Goal: Navigation & Orientation: Find specific page/section

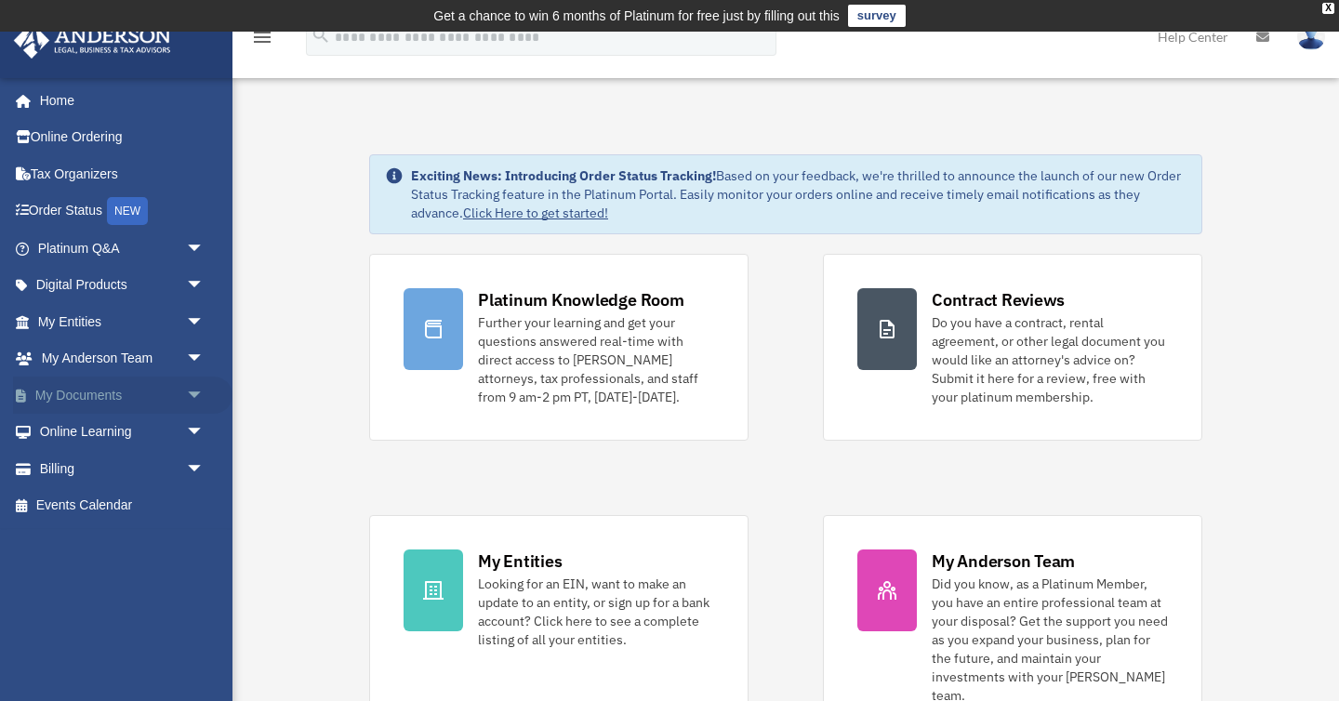
click at [117, 393] on link "My Documents arrow_drop_down" at bounding box center [122, 395] width 219 height 37
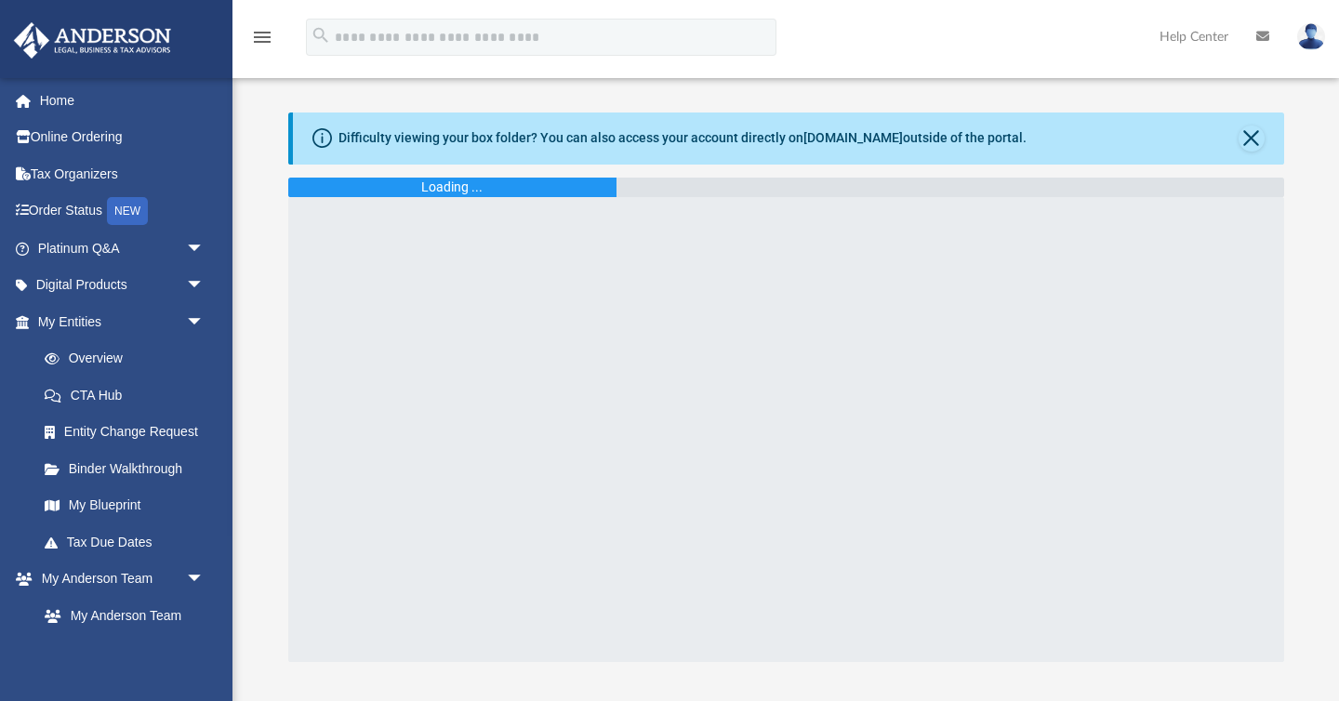
click at [276, 464] on div "menu search Site Menu add cheryldramos@live.com My Profile Reset Password Logou…" at bounding box center [669, 524] width 1339 height 1048
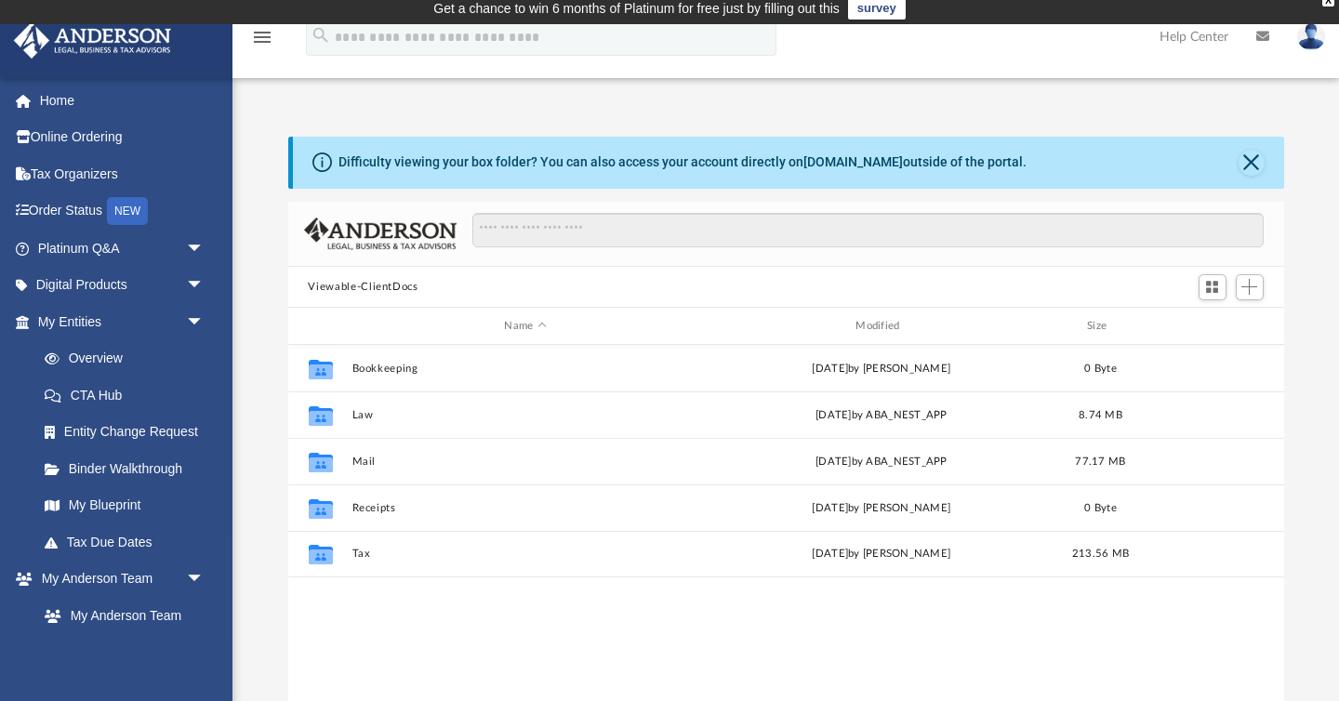
scroll to position [422, 996]
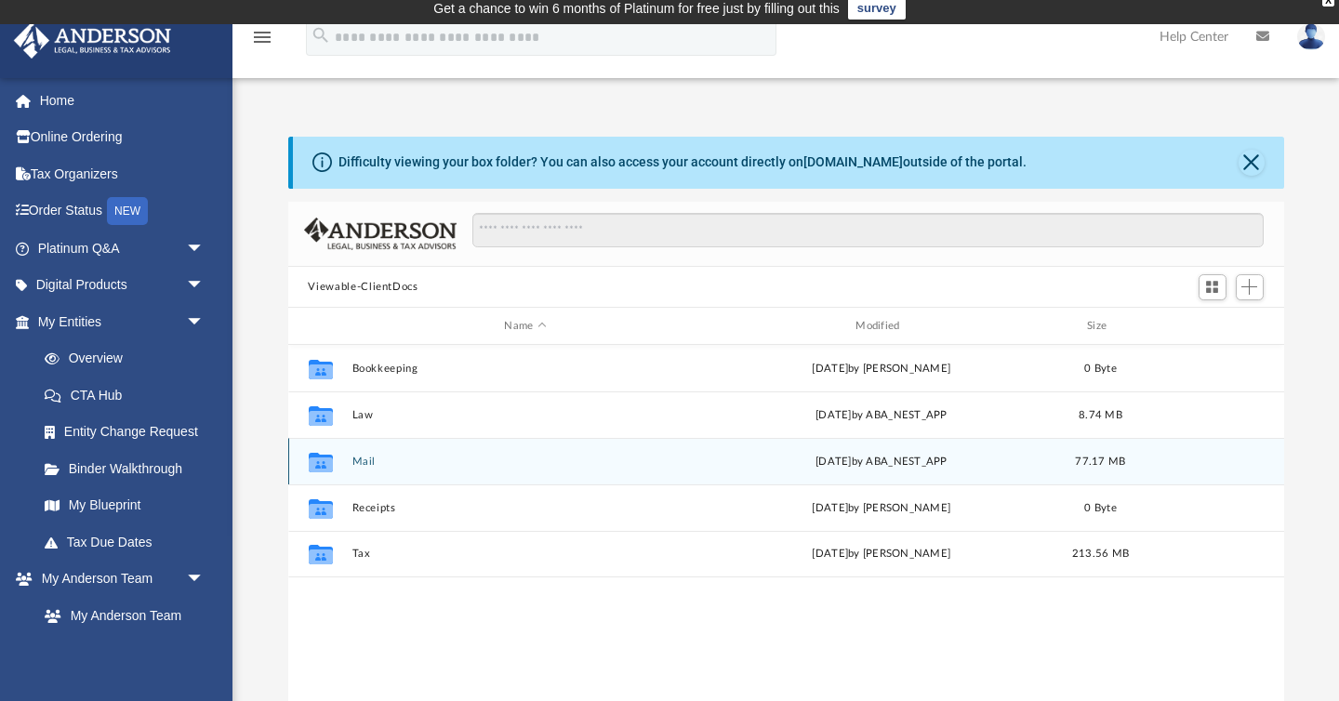
click at [316, 466] on icon "grid" at bounding box center [320, 463] width 24 height 20
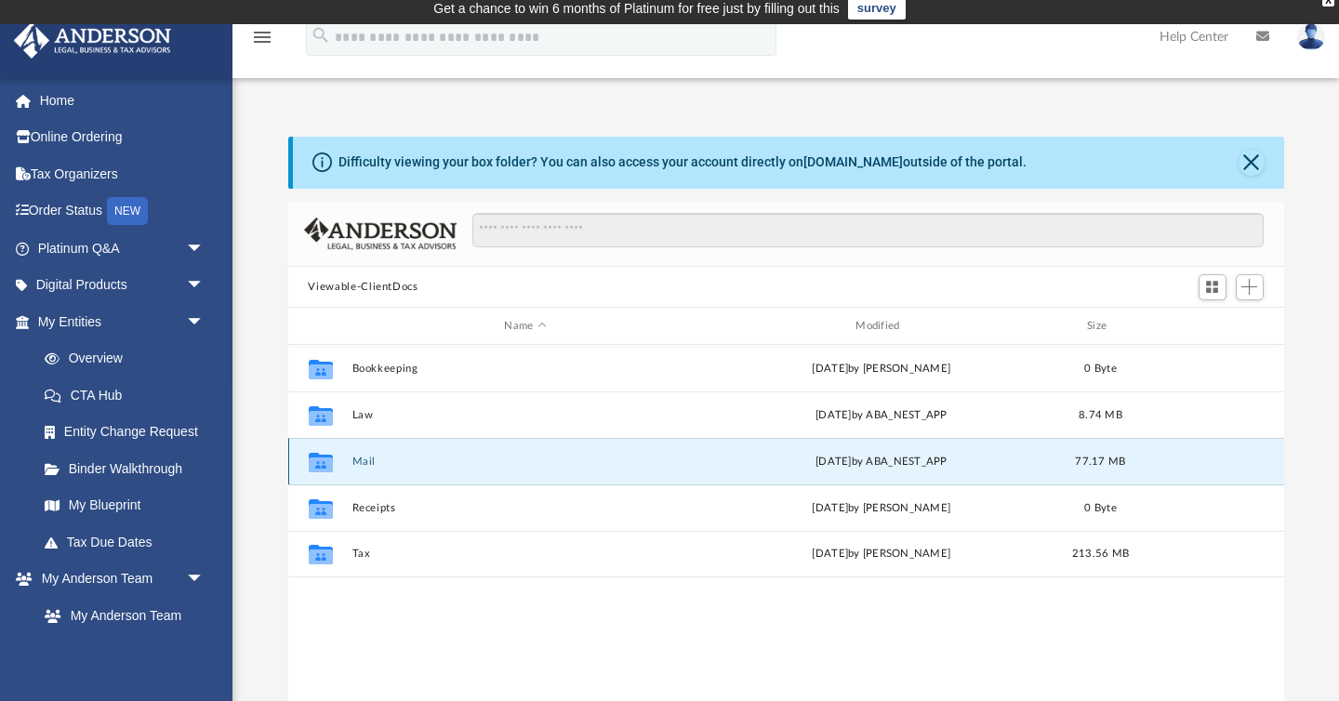
click at [360, 459] on button "Mail" at bounding box center [525, 462] width 348 height 12
click at [262, 570] on div "Difficulty viewing your box folder? You can also access your account directly o…" at bounding box center [785, 434] width 1106 height 594
click at [262, 565] on div "Difficulty viewing your box folder? You can also access your account directly o…" at bounding box center [785, 434] width 1106 height 594
click at [370, 458] on button "Mail" at bounding box center [525, 462] width 348 height 12
click at [260, 507] on div "Difficulty viewing your box folder? You can also access your account directly o…" at bounding box center [785, 434] width 1106 height 594
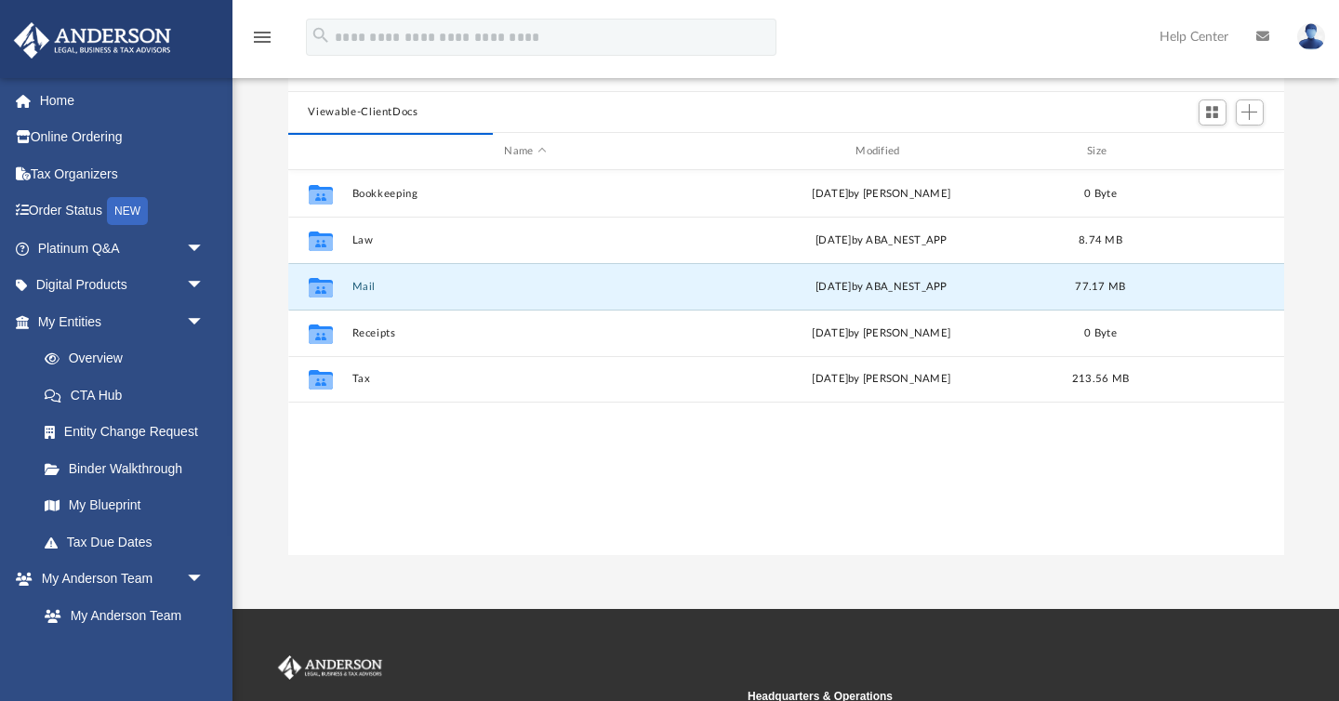
scroll to position [0, 0]
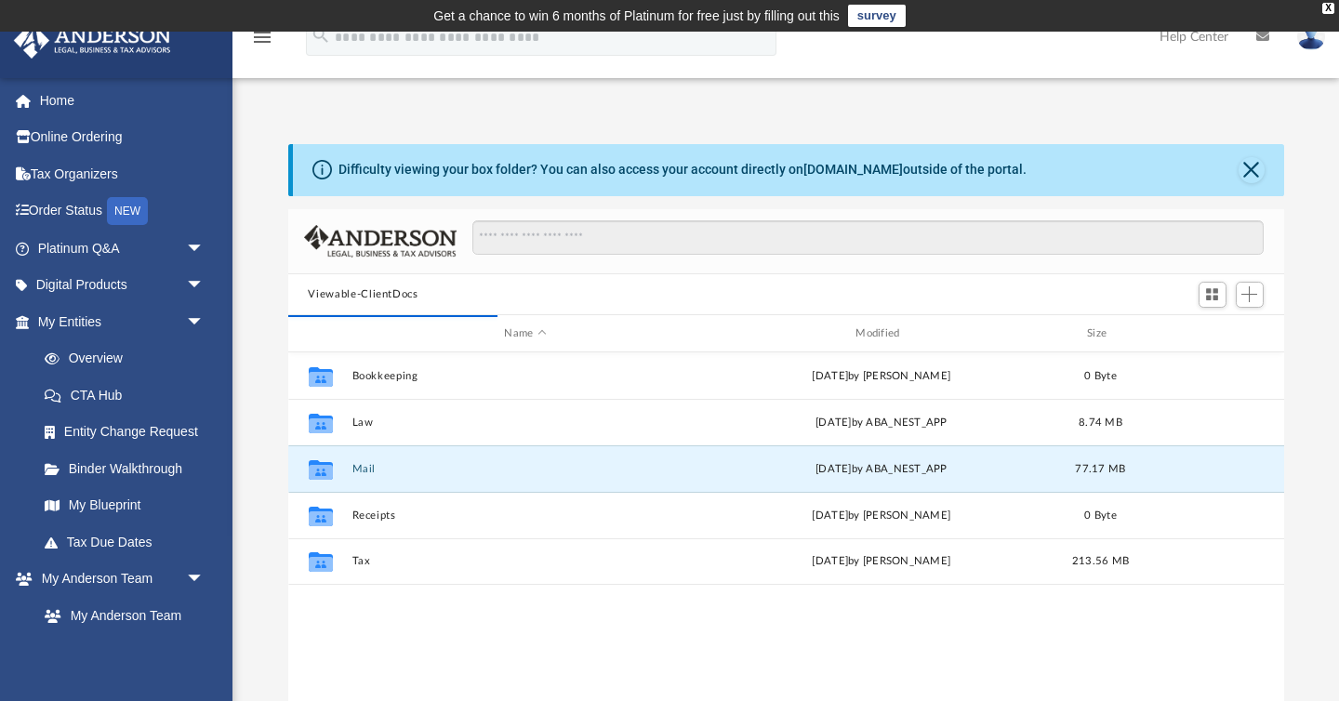
click at [259, 515] on div "Difficulty viewing your box folder? You can also access your account directly o…" at bounding box center [785, 441] width 1106 height 594
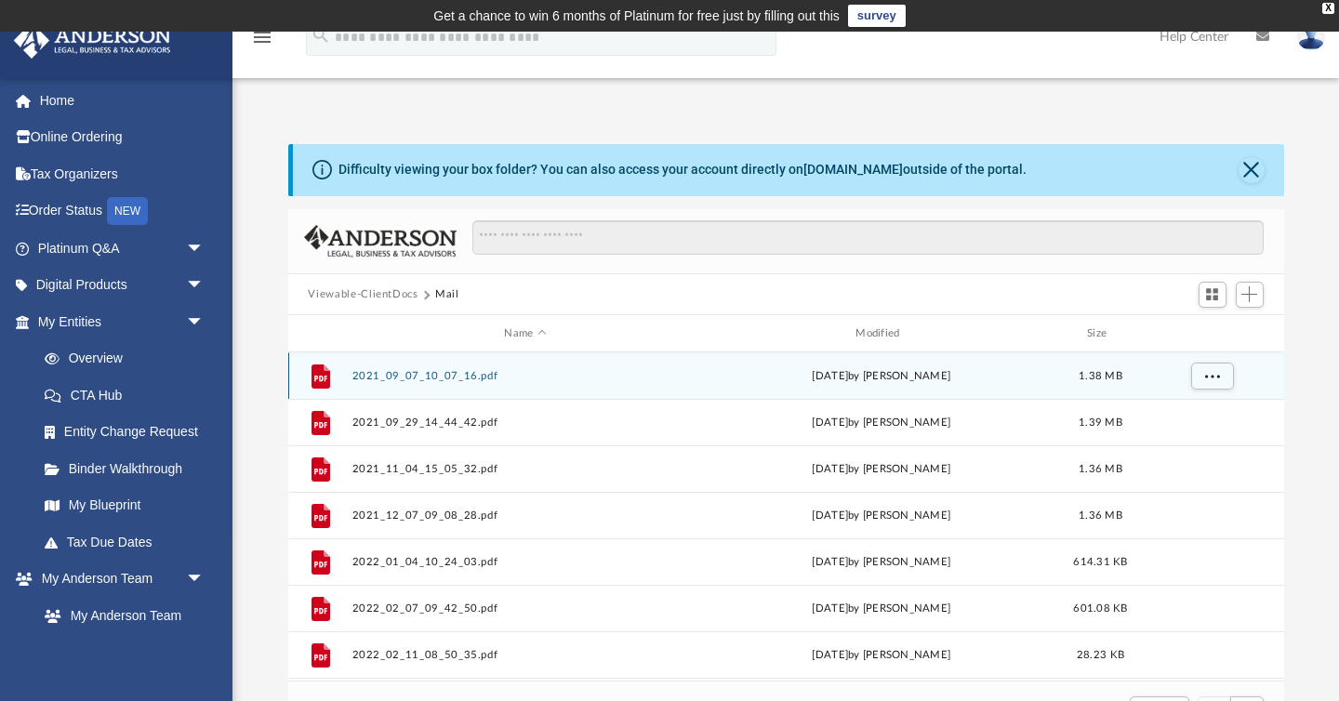
scroll to position [1, 1]
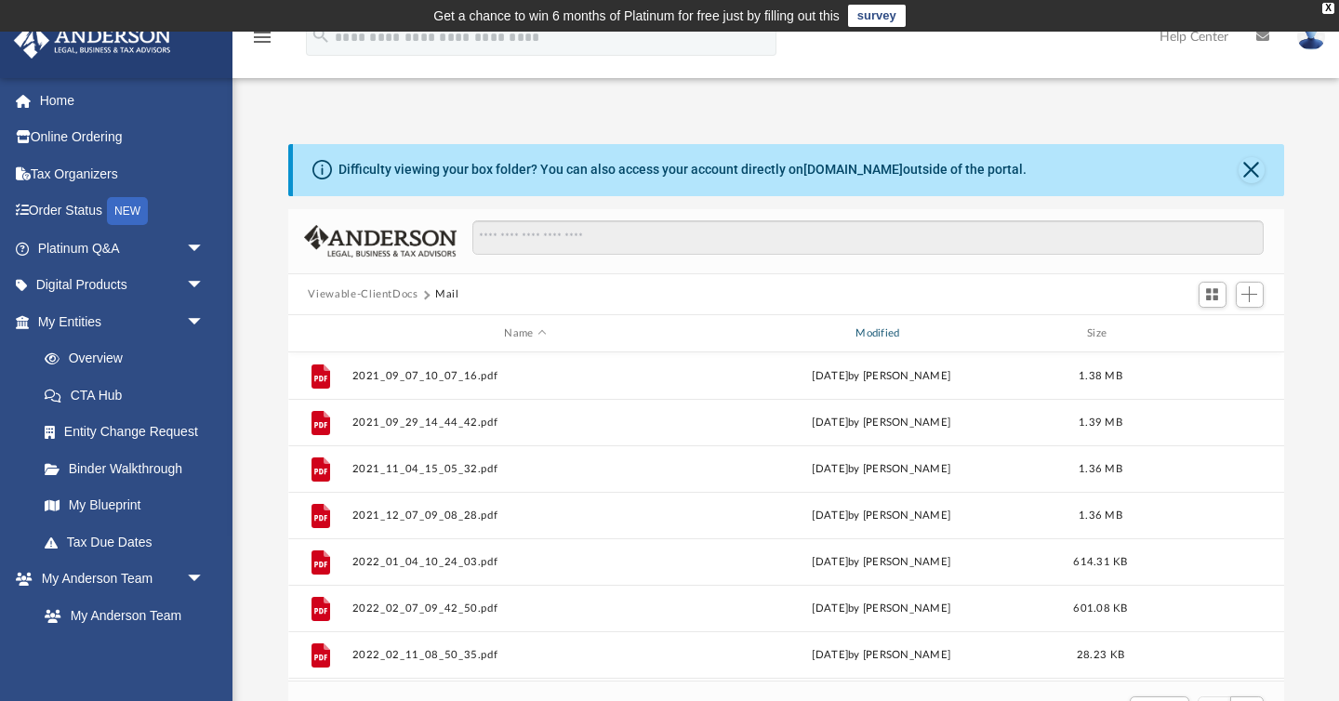
click at [875, 332] on div "Modified" at bounding box center [881, 333] width 348 height 17
click at [230, 372] on div at bounding box center [230, 229] width 4 height 304
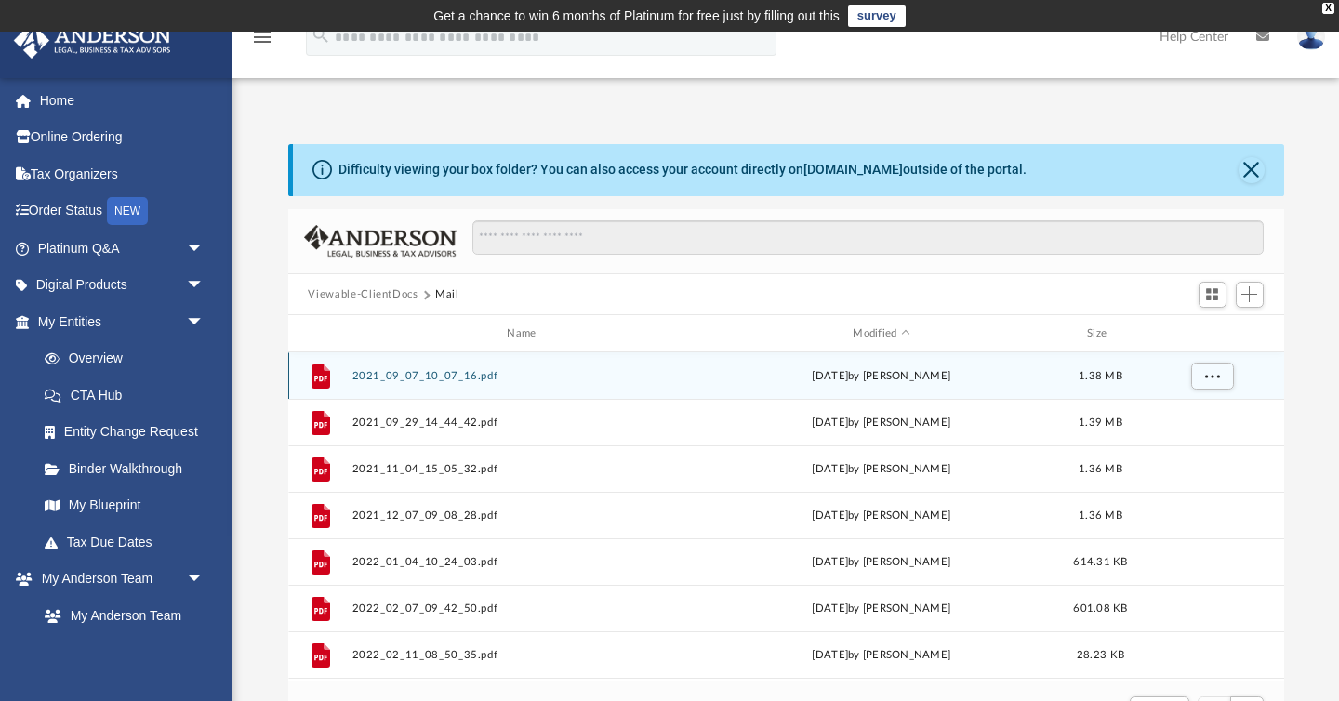
click at [431, 374] on button "2021_09_07_10_07_16.pdf" at bounding box center [525, 376] width 348 height 12
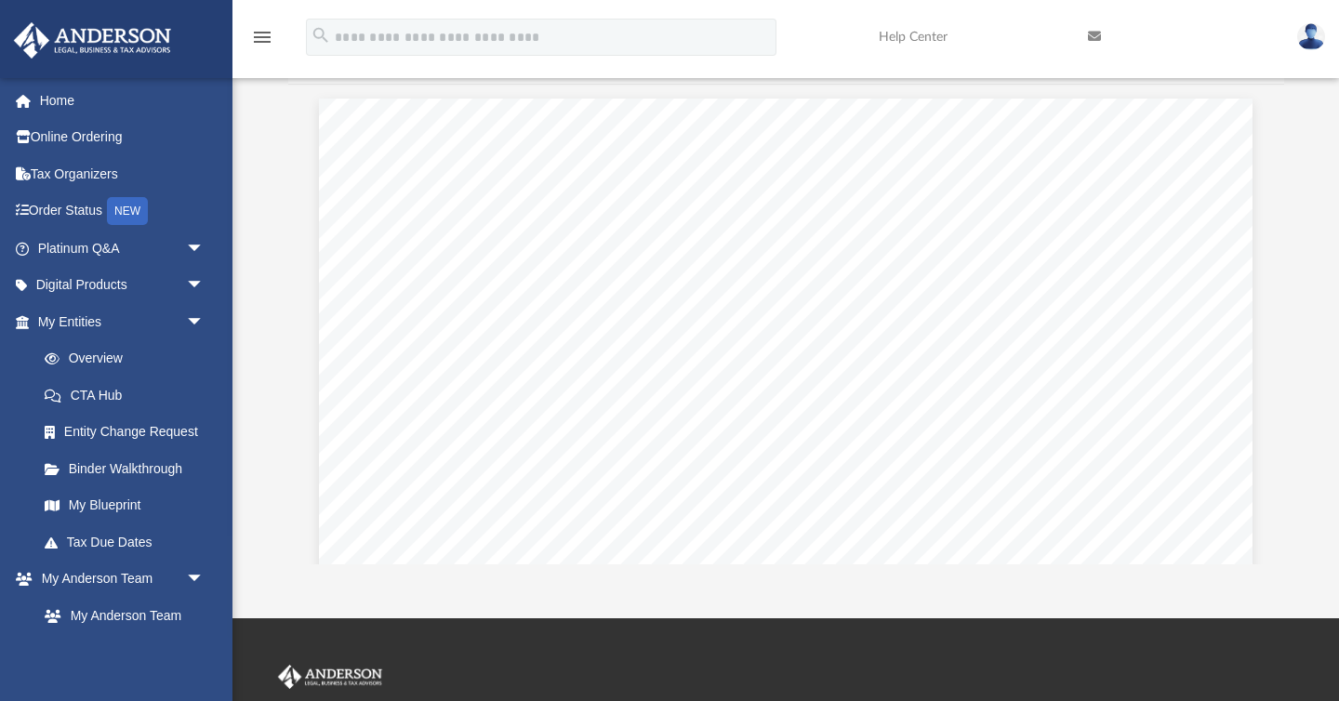
scroll to position [0, 0]
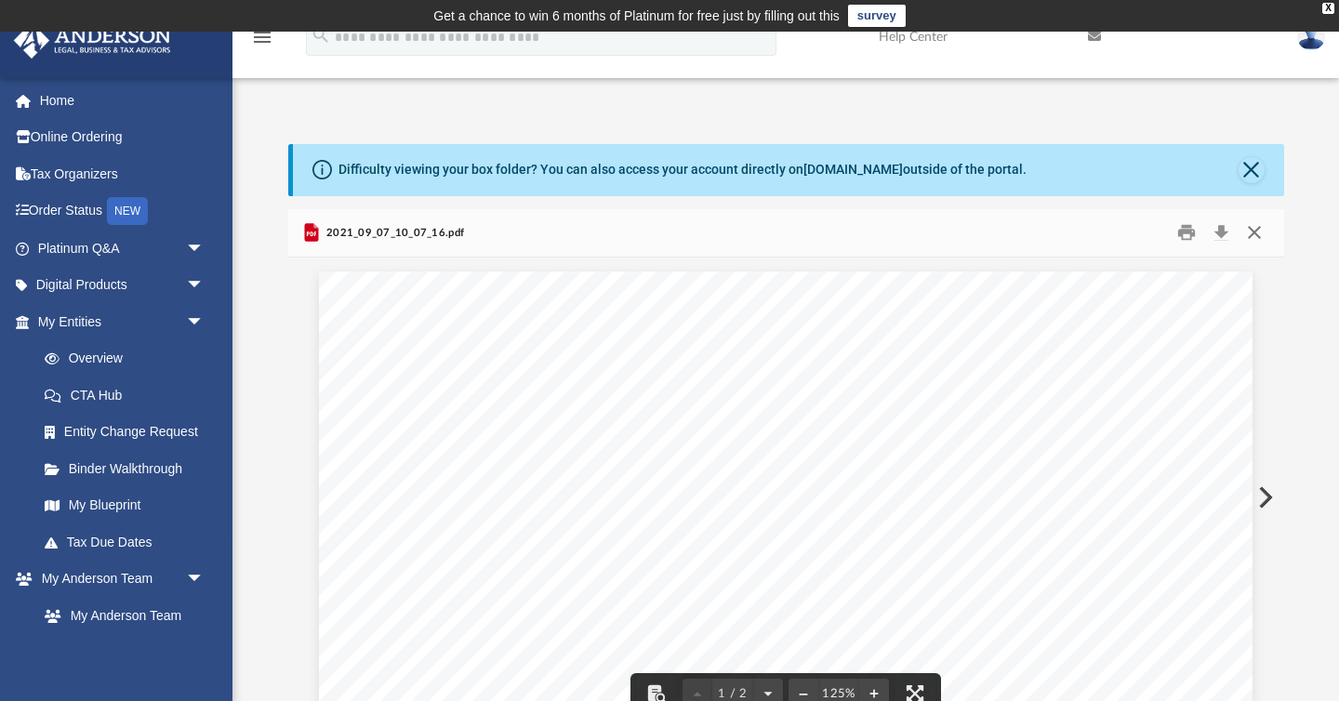
click at [1252, 227] on button "Close" at bounding box center [1254, 233] width 33 height 29
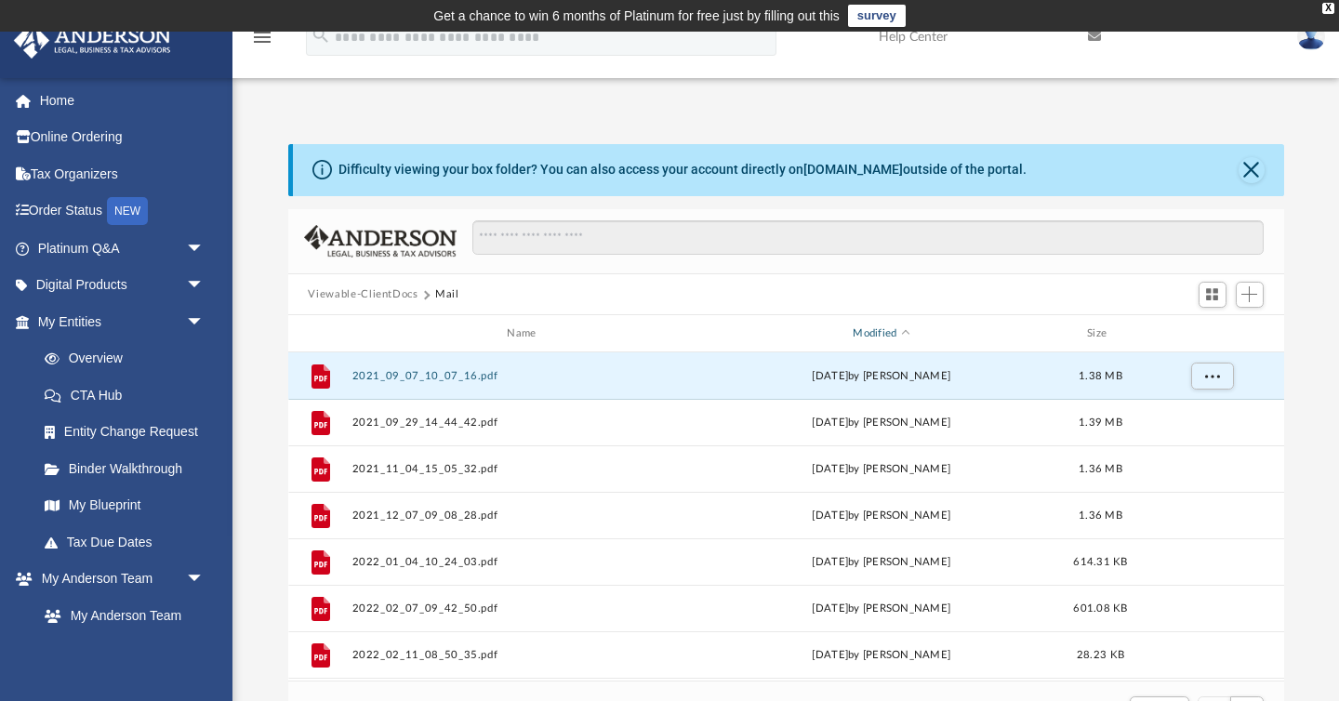
click at [894, 331] on div "Modified" at bounding box center [881, 333] width 348 height 17
click at [249, 502] on div "Difficulty viewing your box folder? You can also access your account directly o…" at bounding box center [785, 441] width 1106 height 594
click at [246, 504] on div "Difficulty viewing your box folder? You can also access your account directly o…" at bounding box center [785, 441] width 1106 height 594
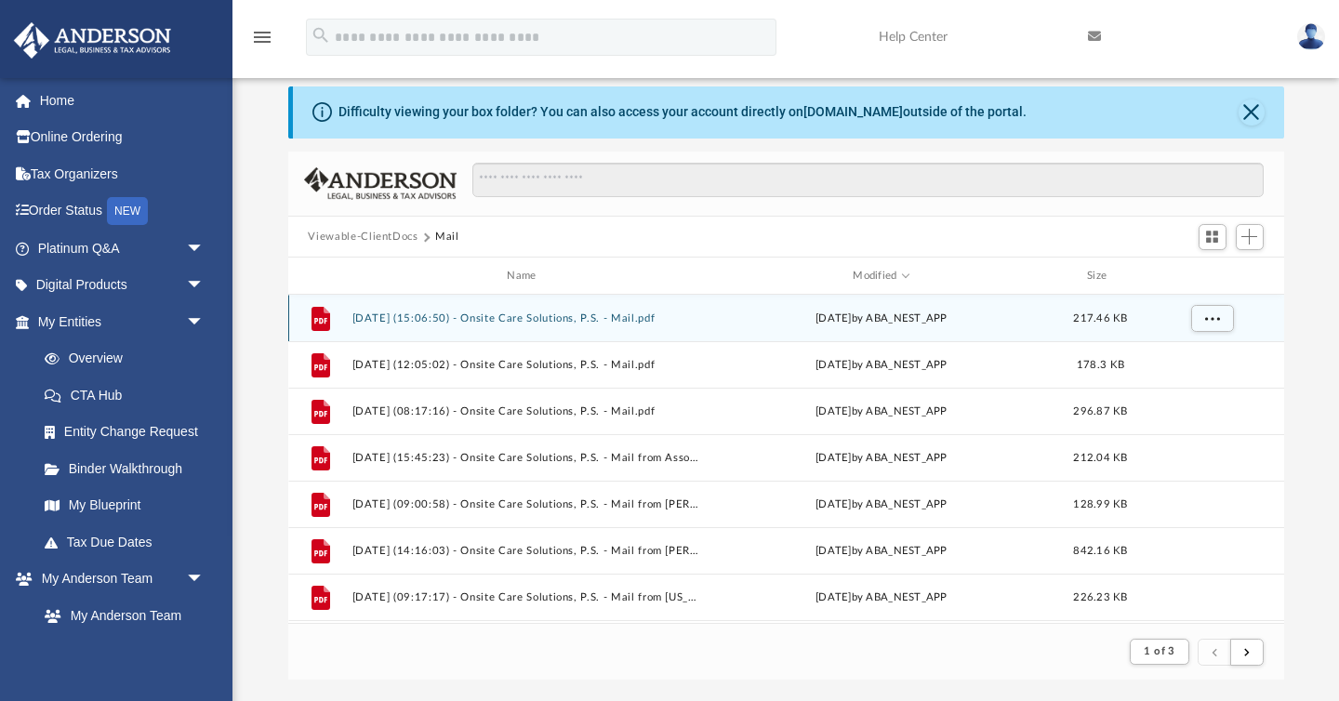
scroll to position [57, 0]
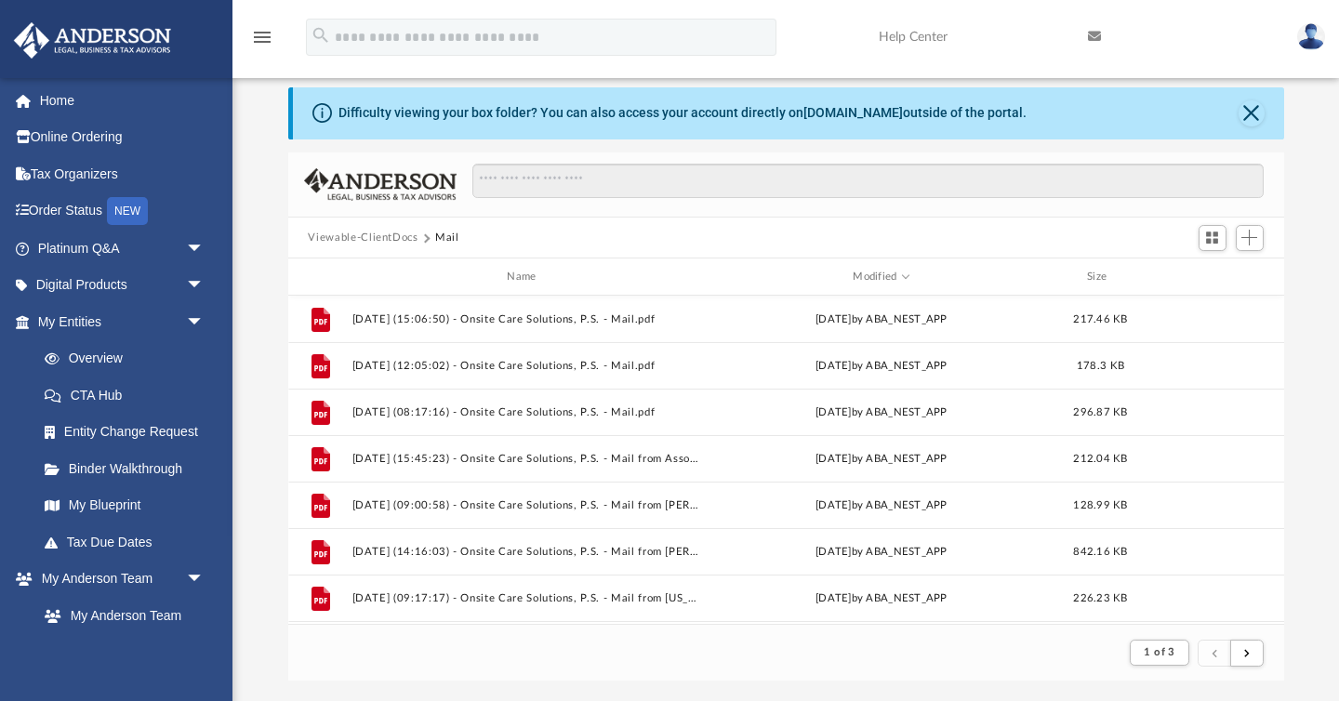
click at [268, 529] on div "Difficulty viewing your box folder? You can also access your account directly o…" at bounding box center [785, 384] width 1106 height 594
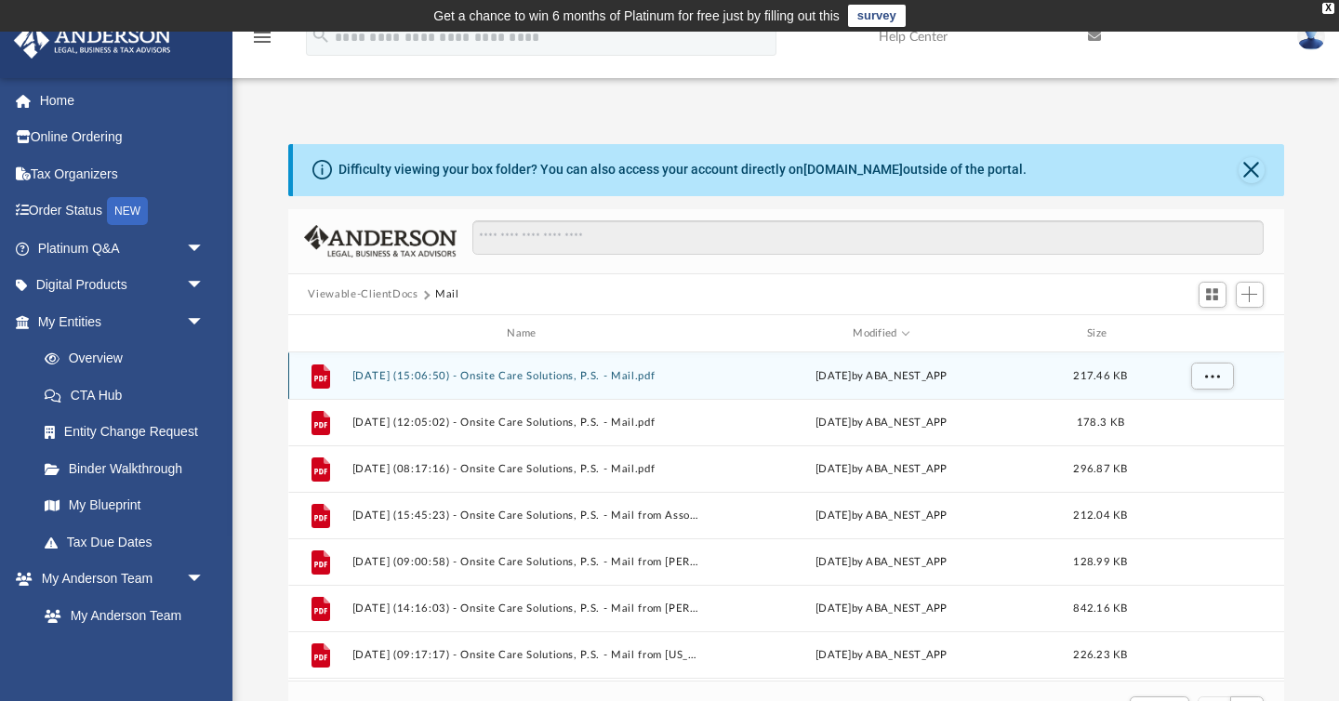
click at [624, 371] on button "2025.09.15 (15:06:50) - Onsite Care Solutions, P.S. - Mail.pdf" at bounding box center [525, 376] width 348 height 12
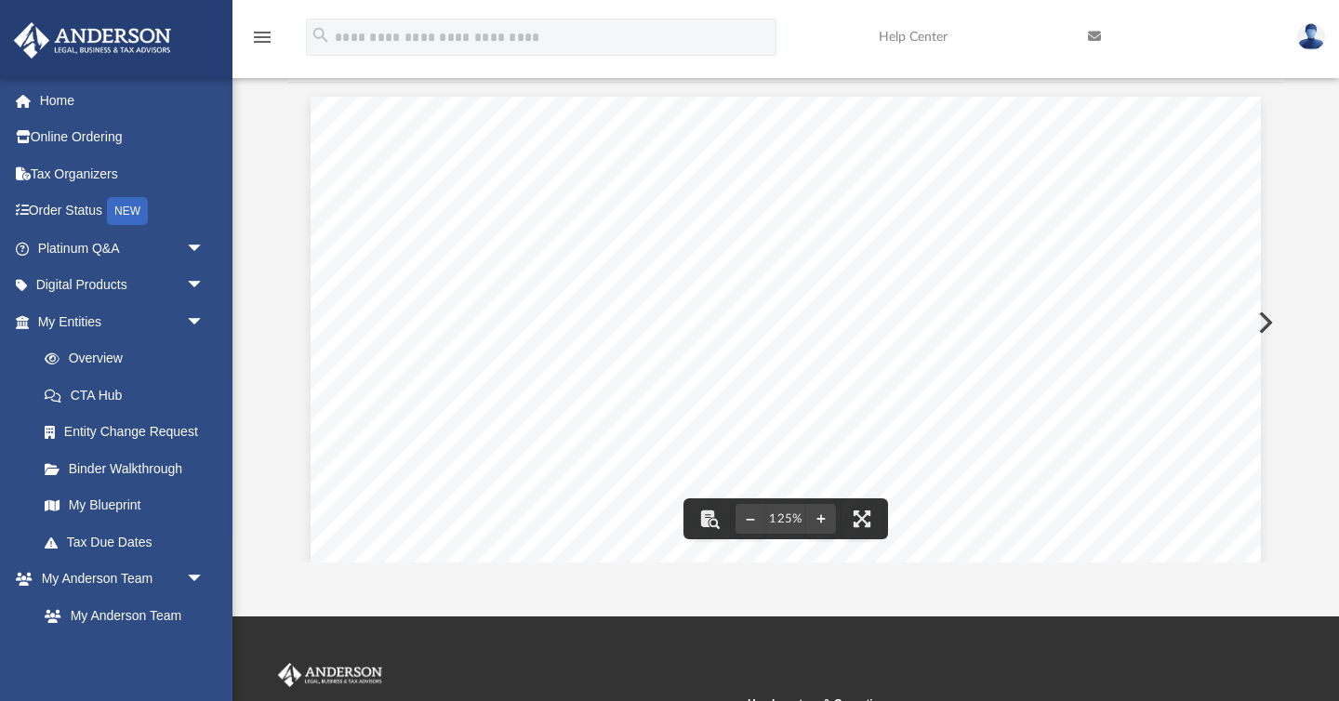
scroll to position [211, 0]
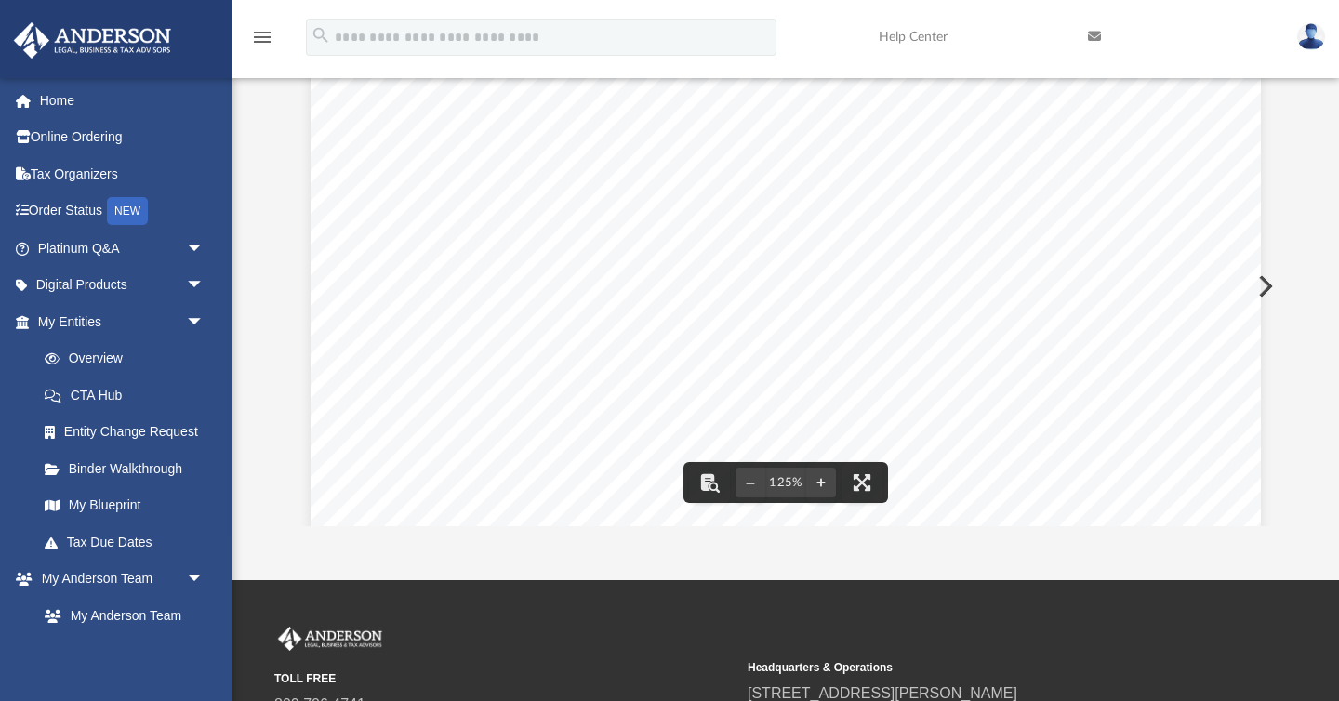
click at [1262, 288] on button "Preview" at bounding box center [1263, 286] width 41 height 52
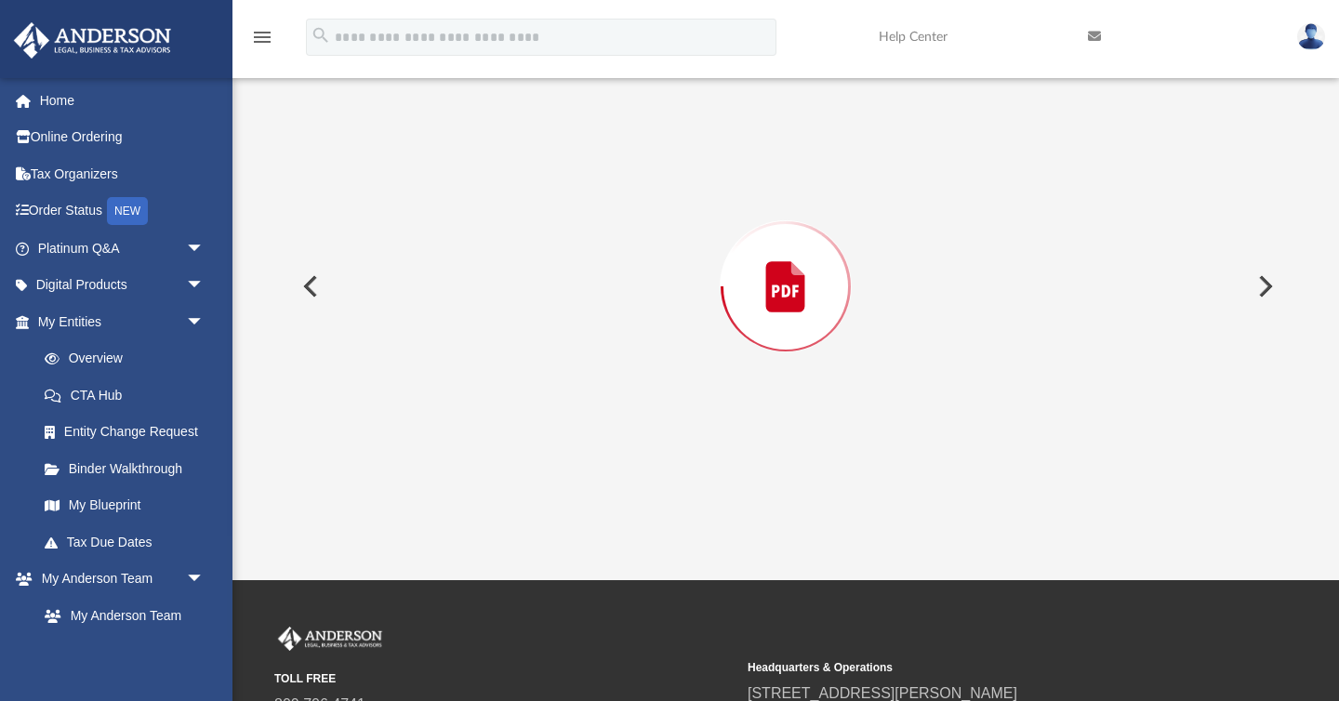
scroll to position [208, 0]
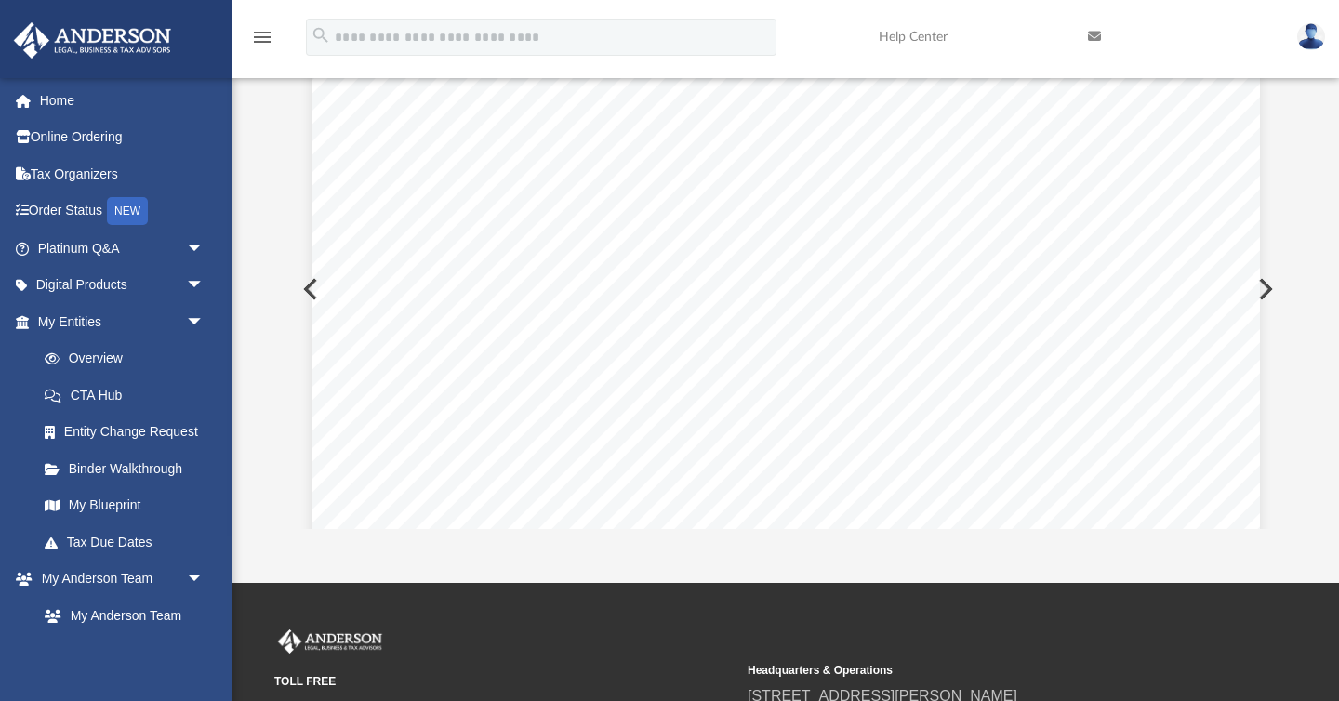
click at [1265, 289] on button "Preview" at bounding box center [1263, 289] width 41 height 52
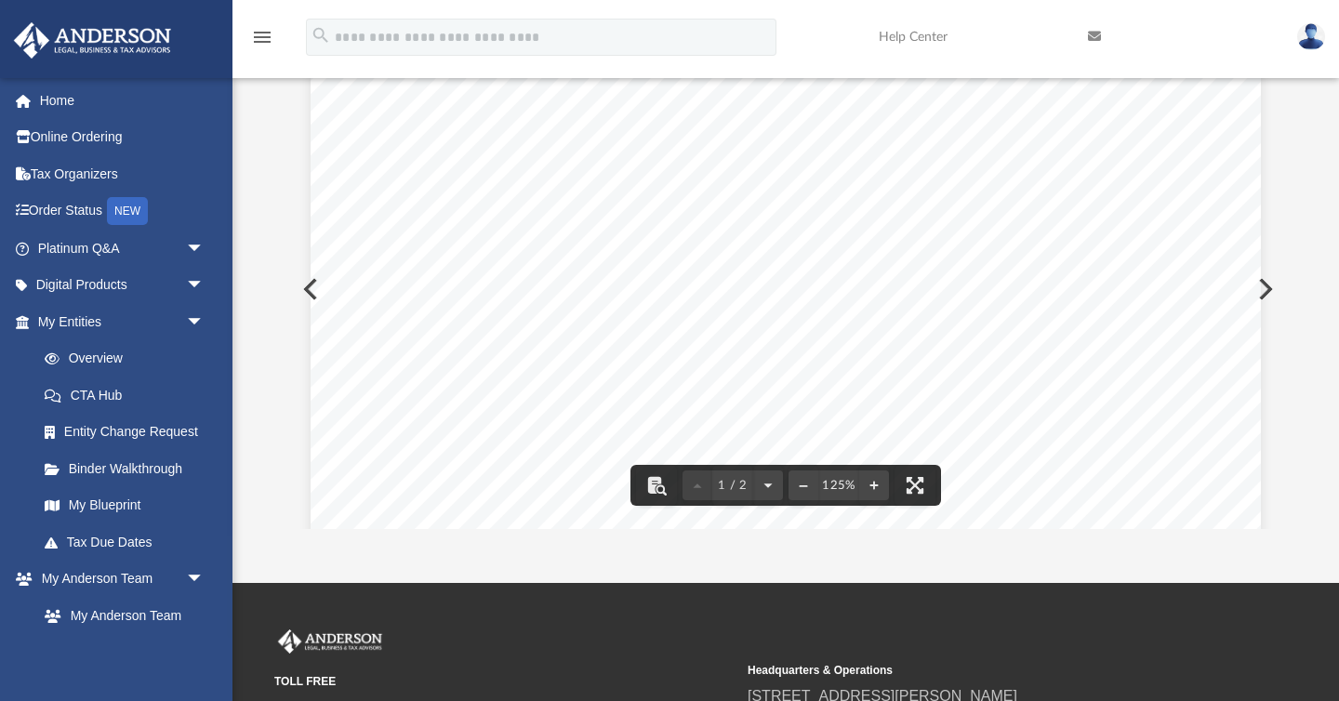
click at [1269, 285] on button "Preview" at bounding box center [1263, 289] width 41 height 52
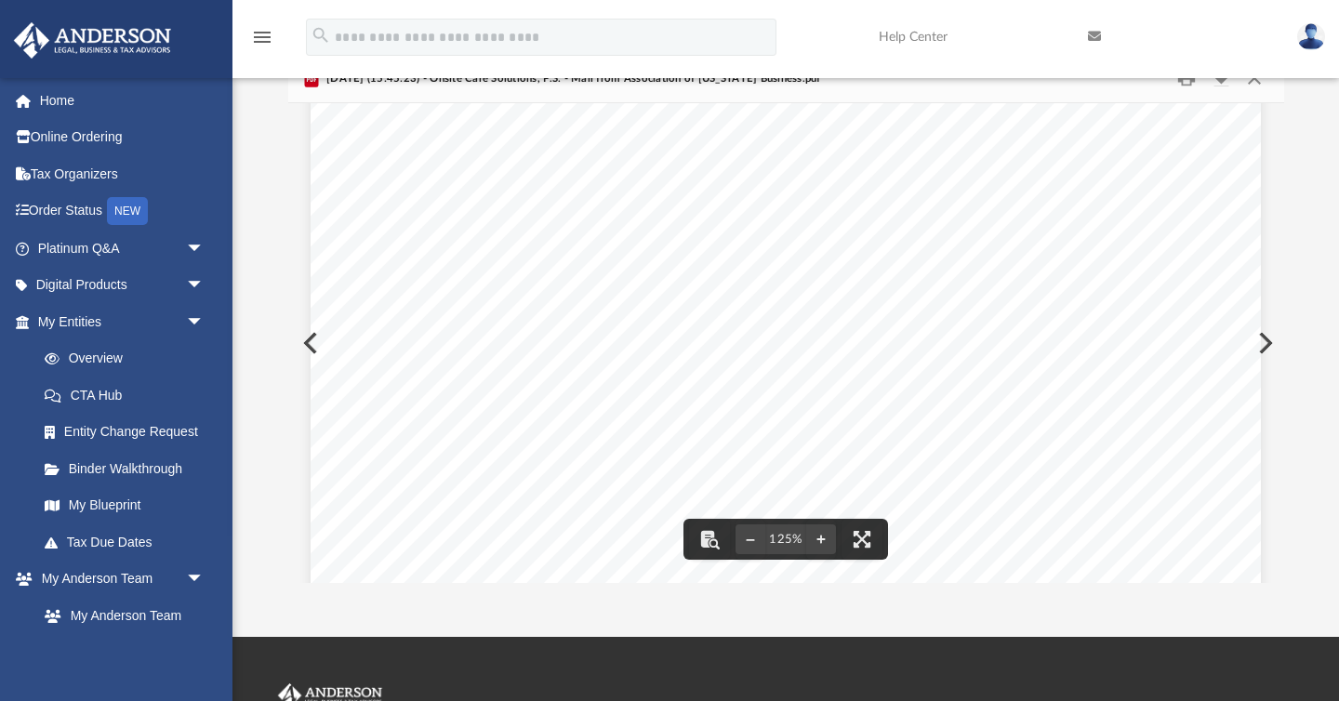
scroll to position [119, 0]
click at [1262, 339] on button "Preview" at bounding box center [1263, 343] width 41 height 52
click at [1263, 346] on button "Preview" at bounding box center [1263, 343] width 41 height 52
click at [306, 343] on button "Preview" at bounding box center [308, 343] width 41 height 52
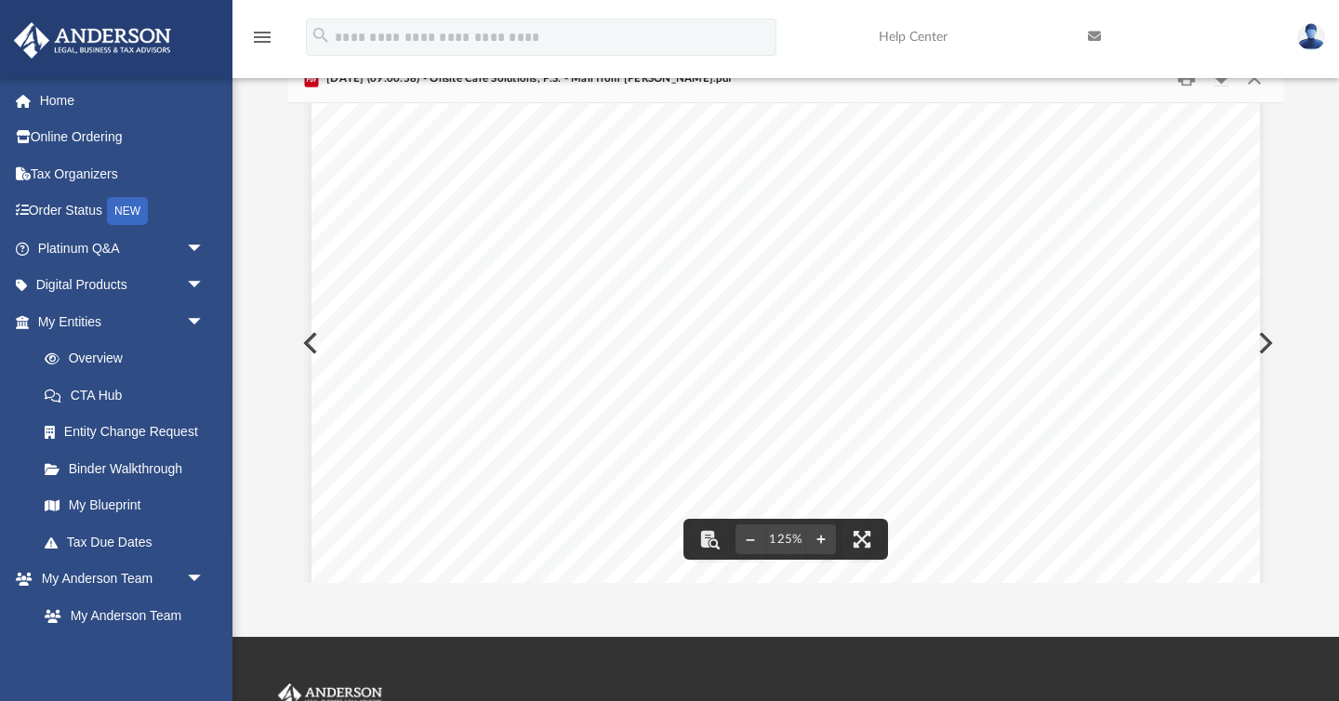
click at [1263, 336] on button "Preview" at bounding box center [1263, 343] width 41 height 52
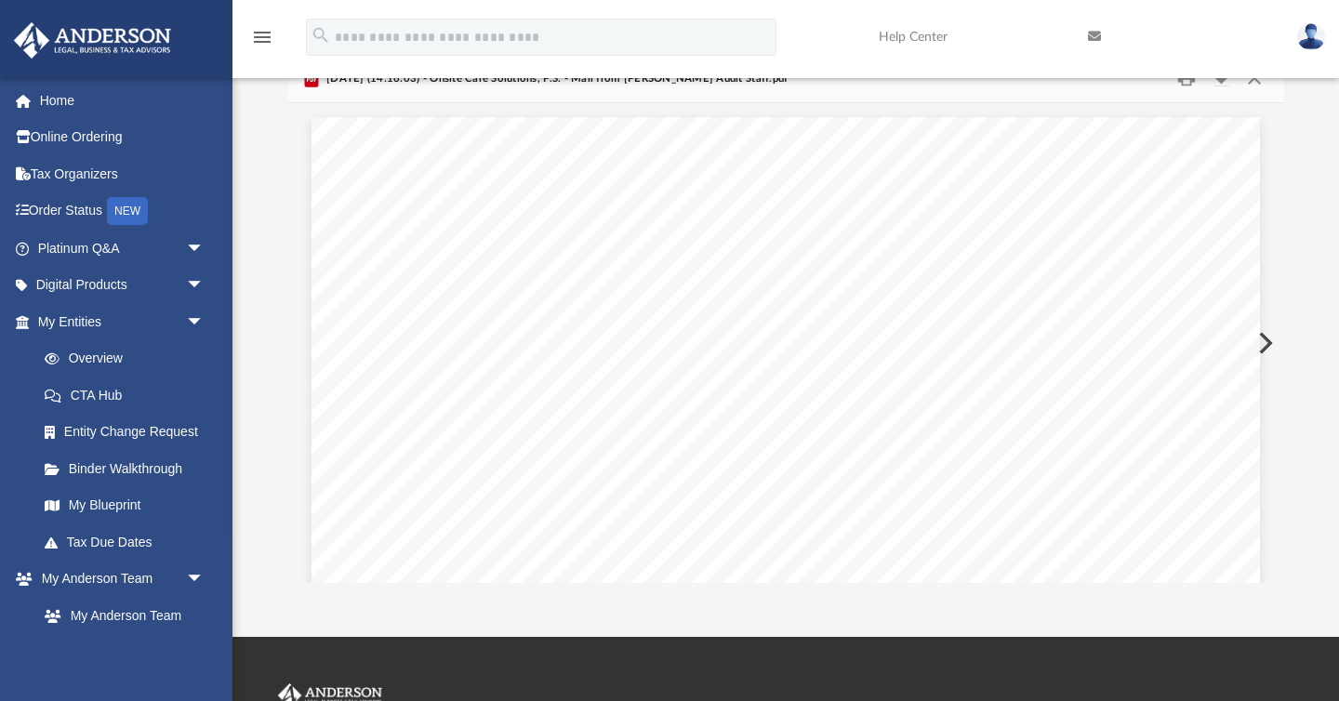
click at [1263, 336] on button "Preview" at bounding box center [1263, 343] width 41 height 52
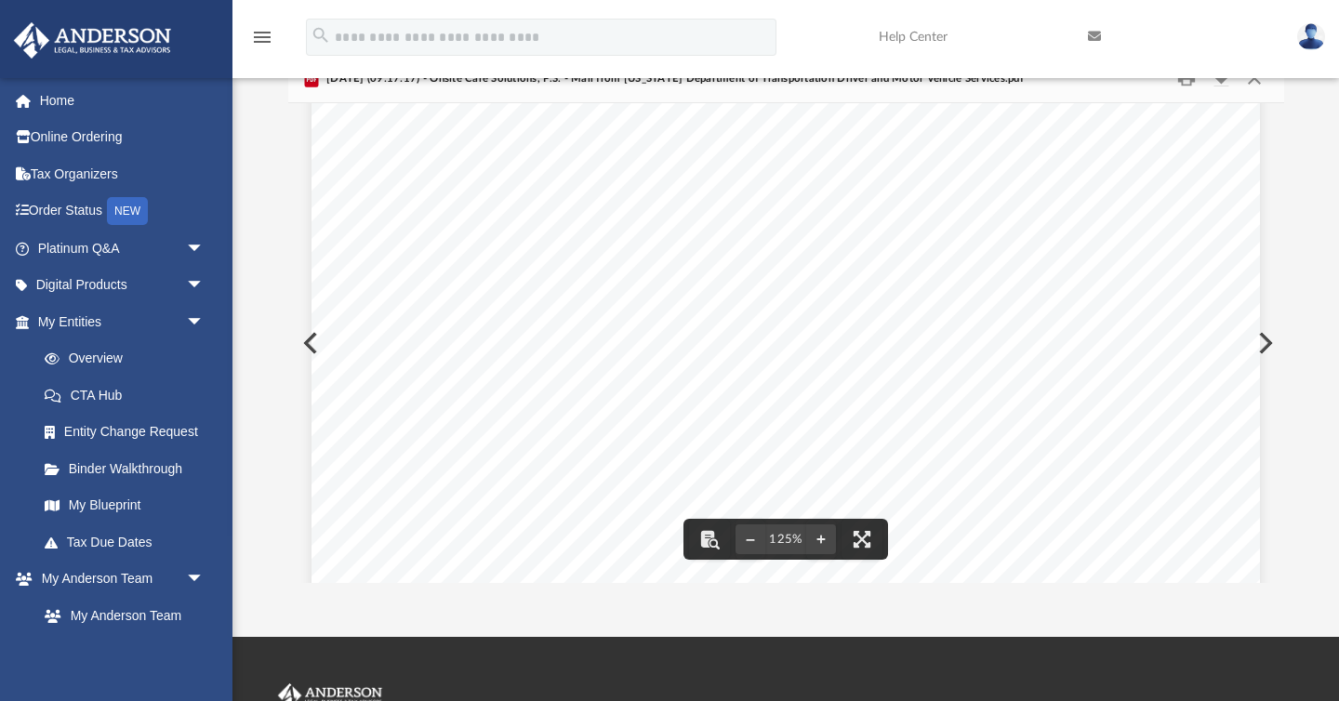
scroll to position [351, 0]
click at [1264, 339] on button "Preview" at bounding box center [1263, 343] width 41 height 52
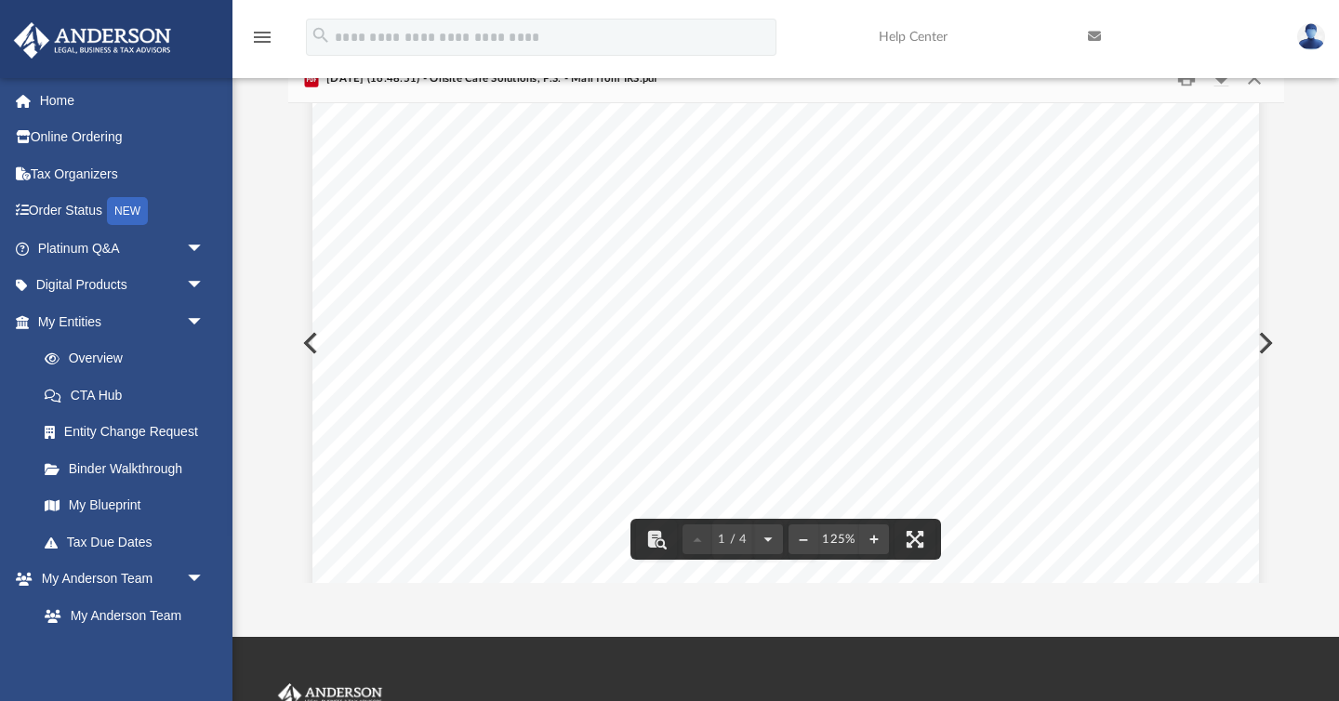
scroll to position [660, 0]
click at [1265, 338] on button "Preview" at bounding box center [1263, 343] width 41 height 52
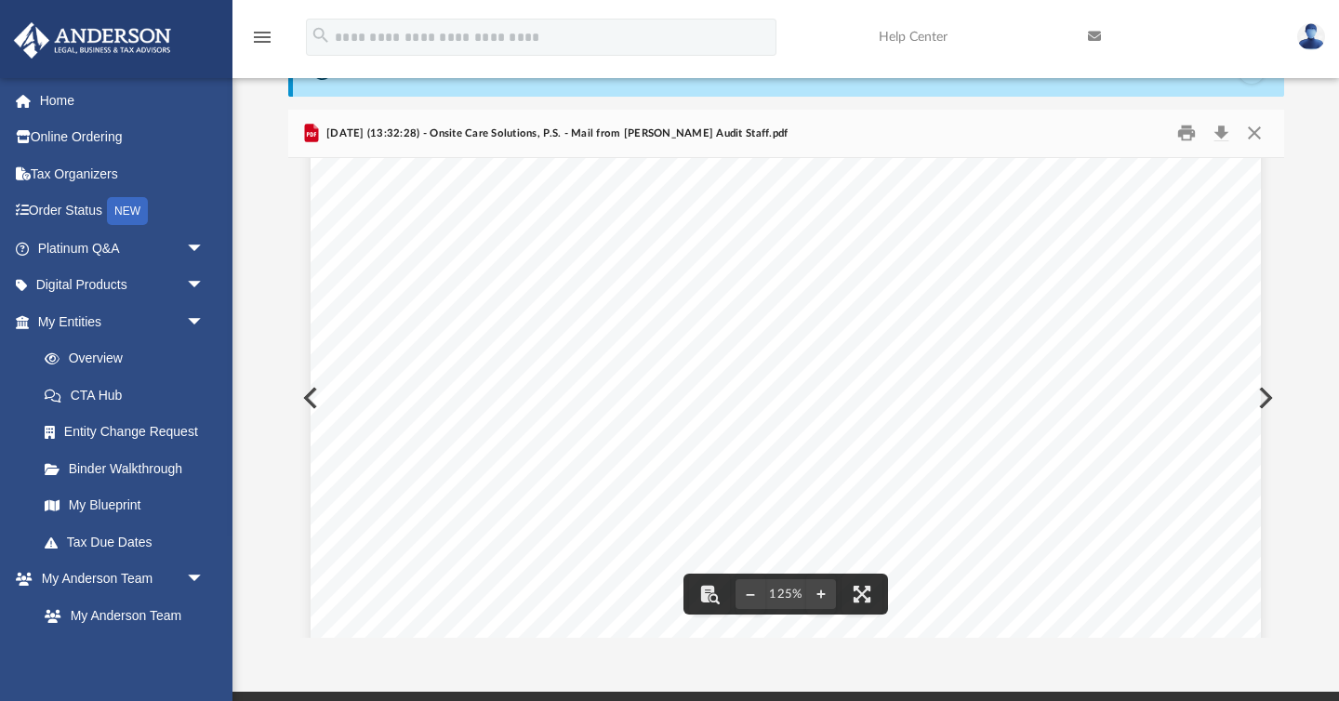
scroll to position [83, 0]
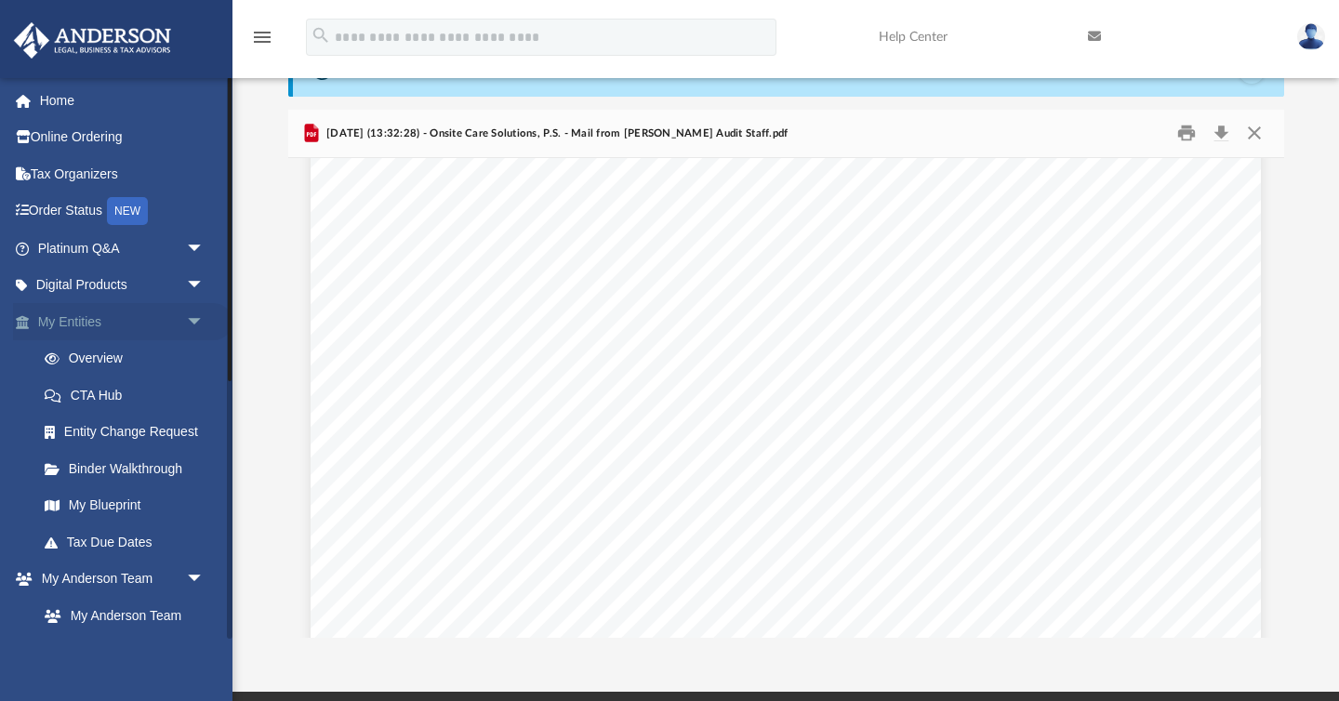
click at [103, 319] on link "My Entities arrow_drop_down" at bounding box center [122, 321] width 219 height 37
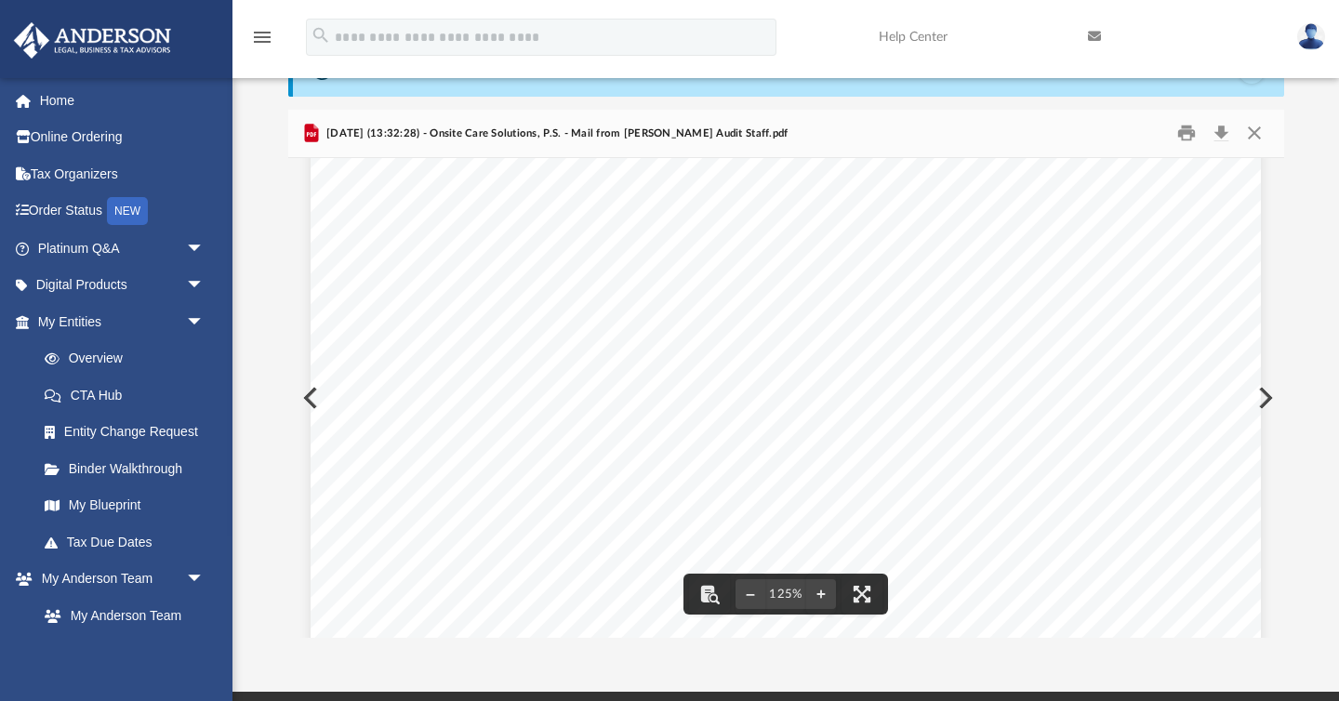
click at [256, 430] on div "Difficulty viewing your box folder? You can also access your account directly o…" at bounding box center [785, 342] width 1106 height 594
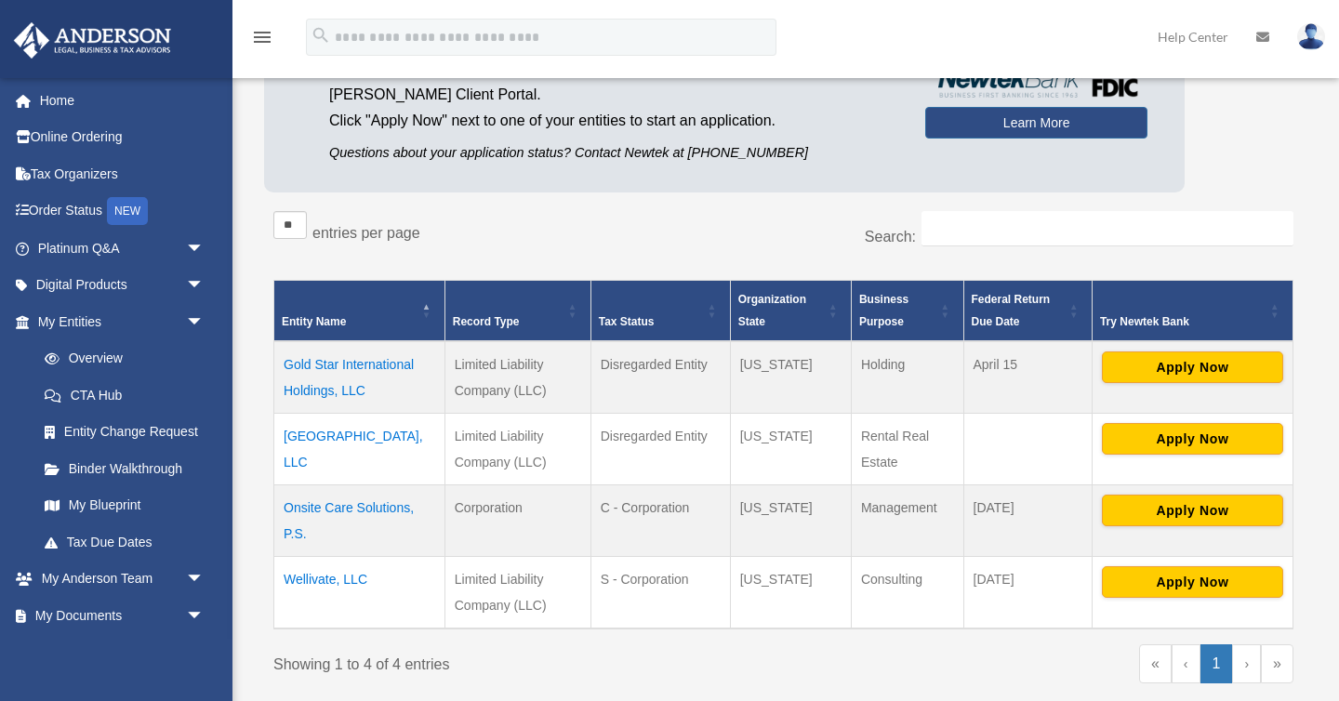
scroll to position [244, 0]
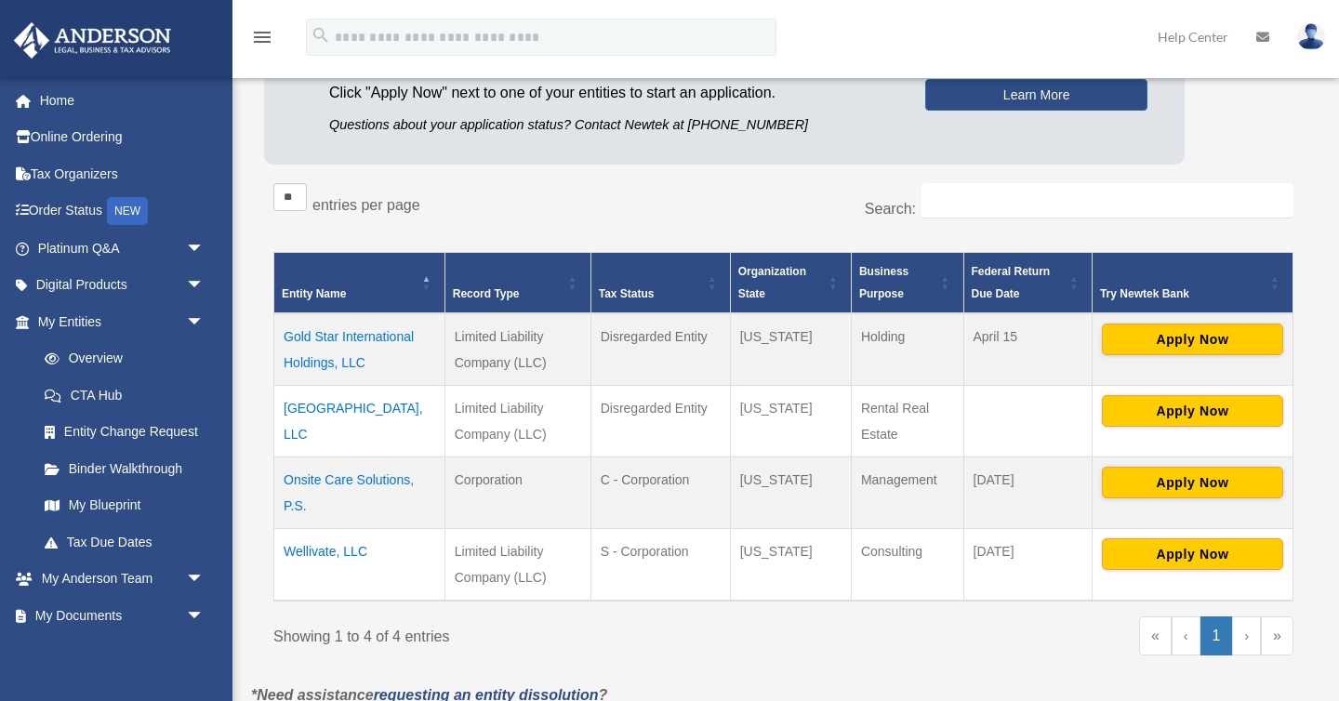
click at [349, 555] on td "Wellivate, LLC" at bounding box center [359, 564] width 171 height 73
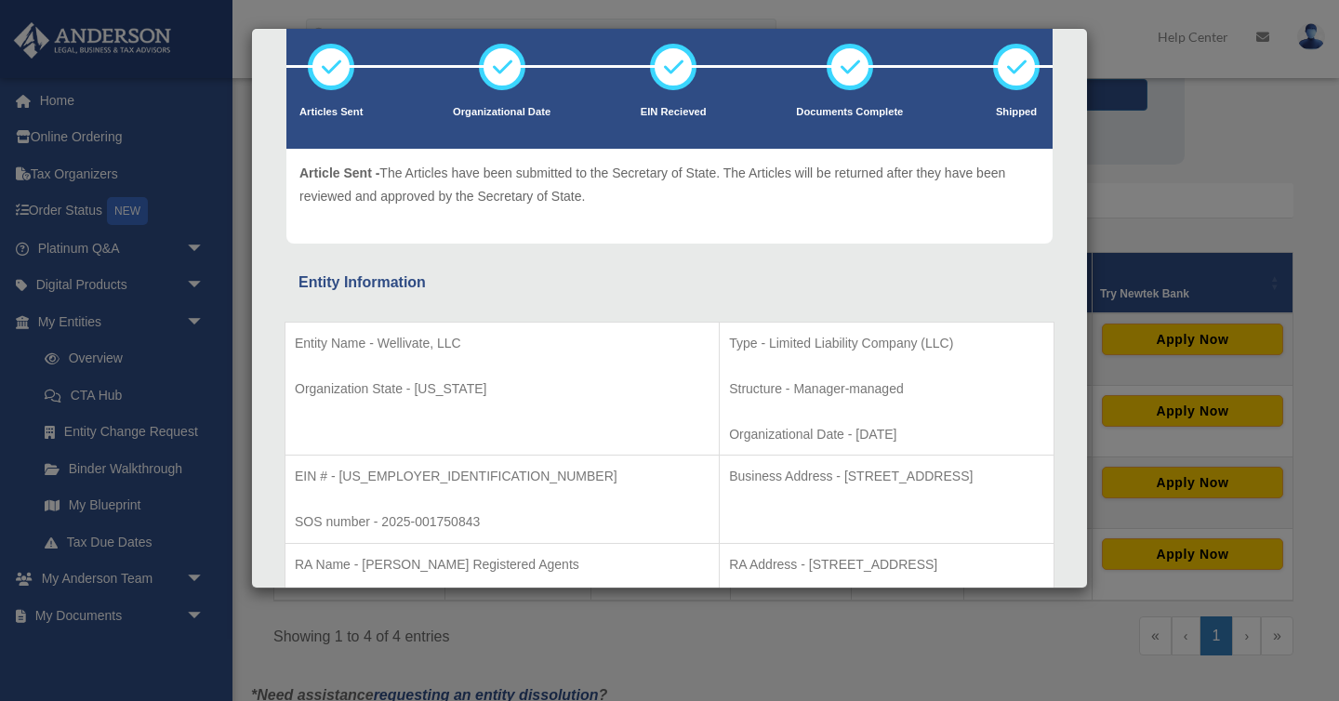
scroll to position [116, 0]
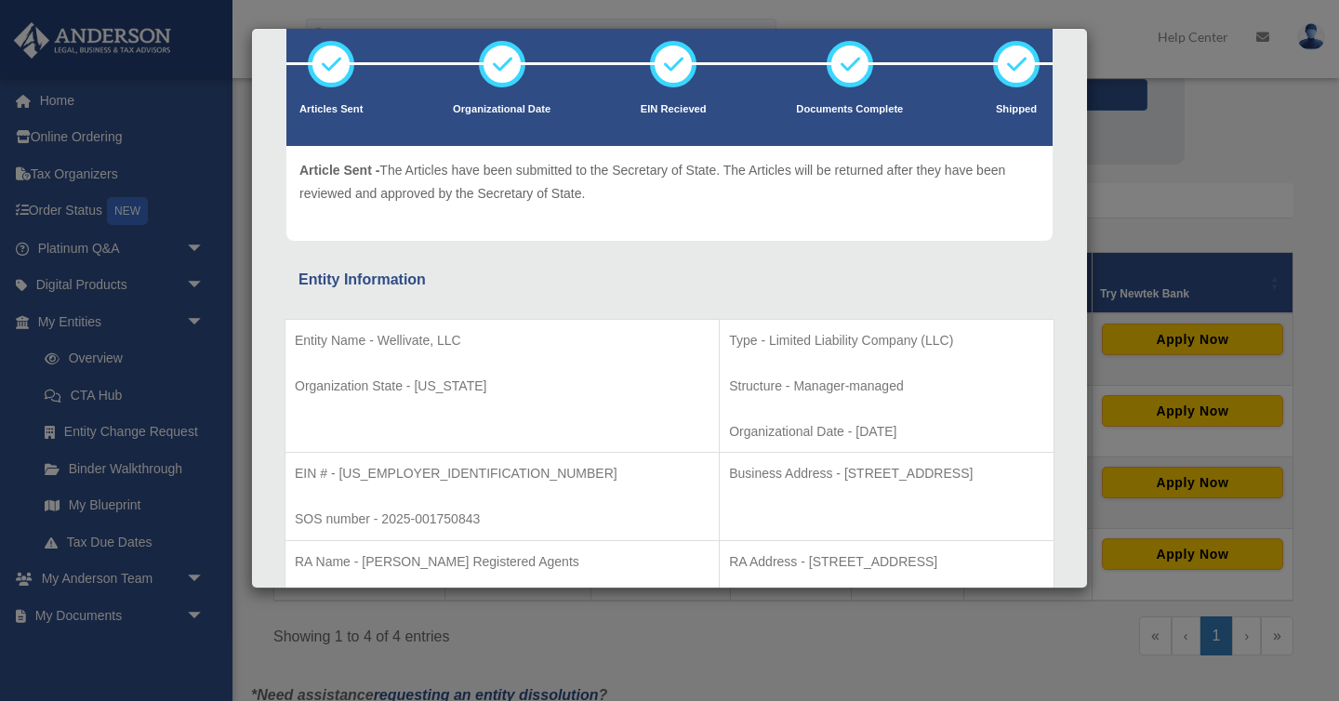
click at [372, 476] on p "EIN # - 39-3963508" at bounding box center [502, 473] width 415 height 23
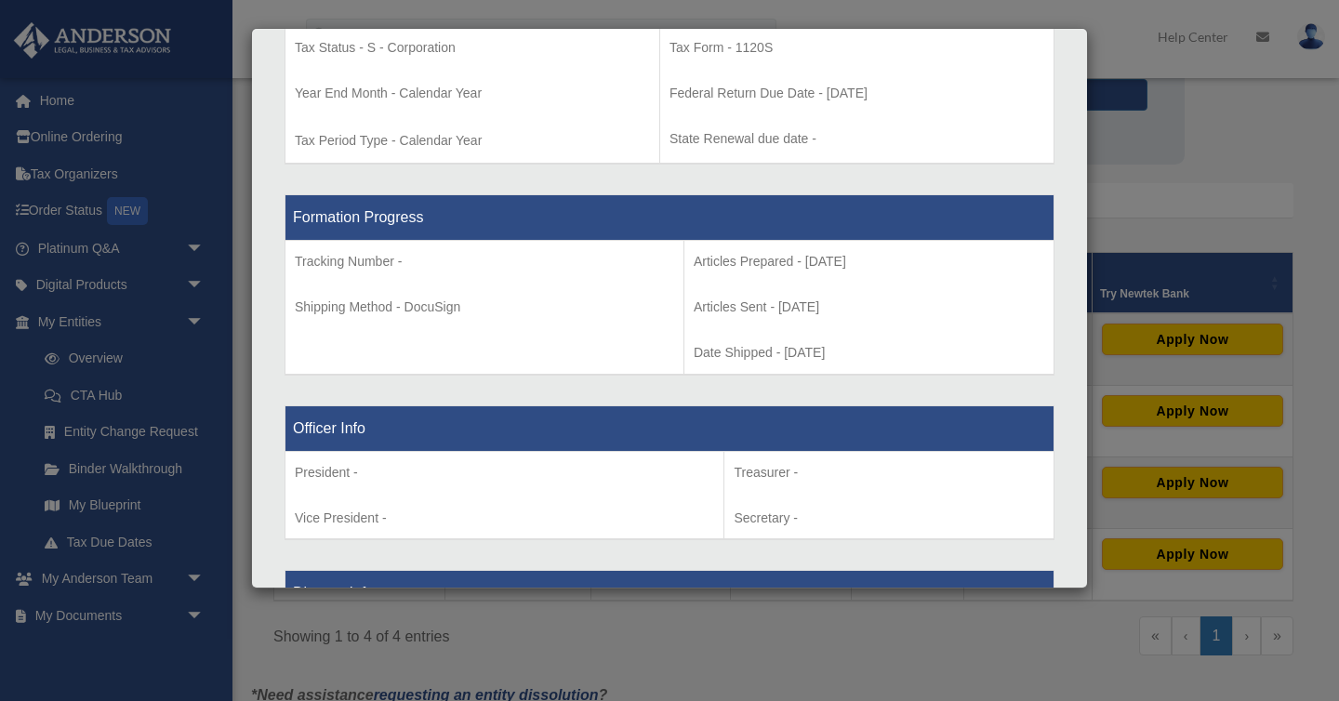
scroll to position [858, 0]
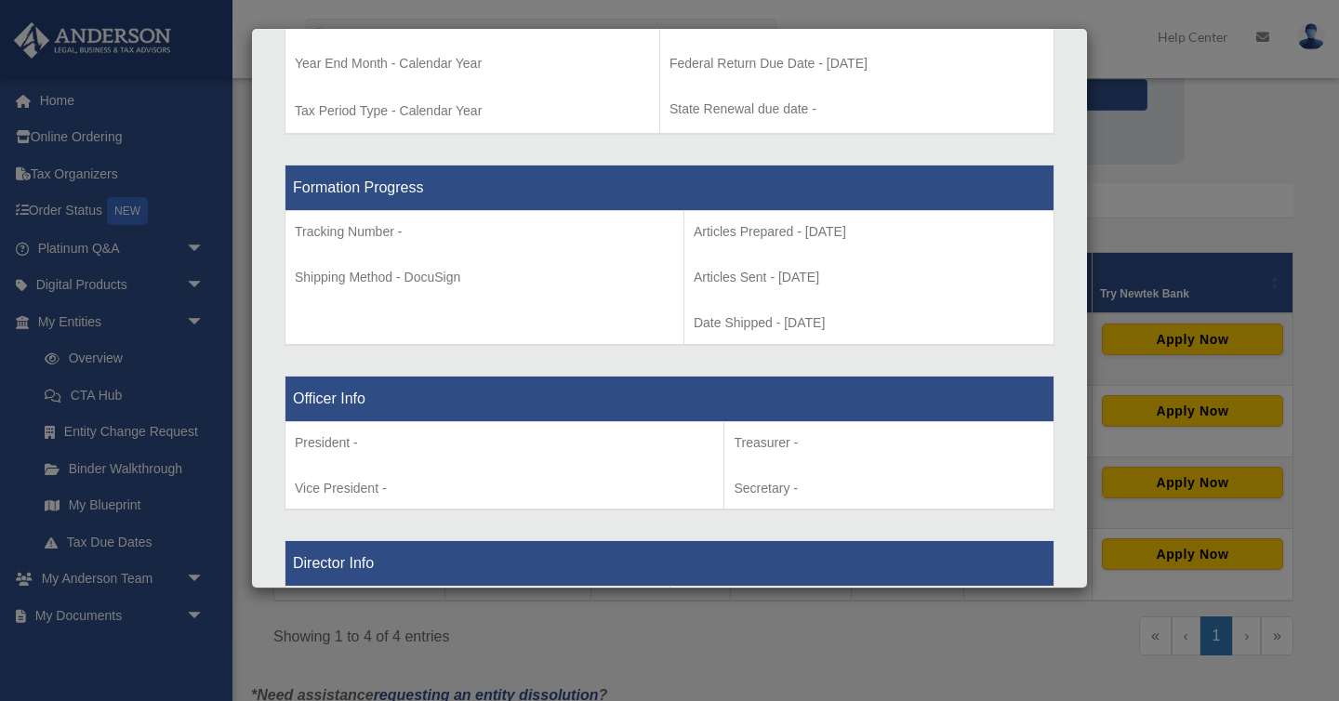
click at [258, 611] on div "Details × Articles Sent Organizational Date" at bounding box center [669, 350] width 1339 height 701
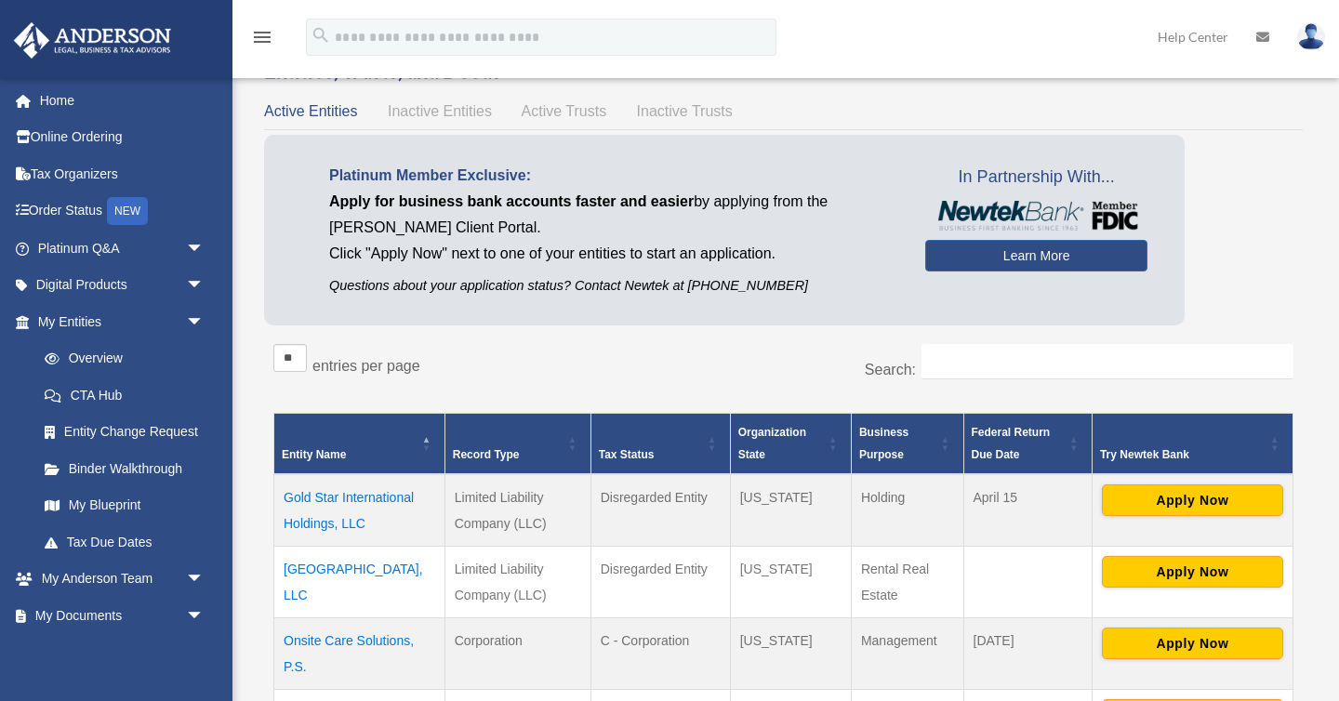
scroll to position [0, 0]
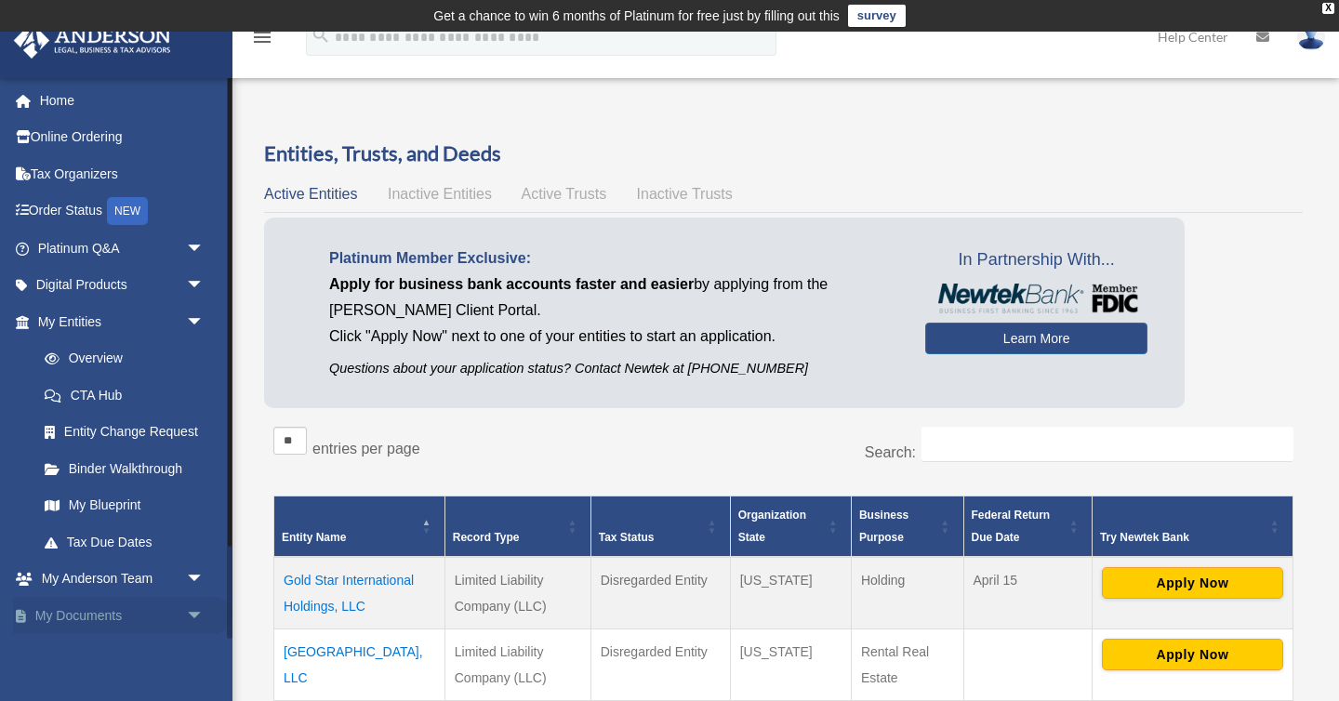
click at [194, 616] on span "arrow_drop_down" at bounding box center [204, 616] width 37 height 38
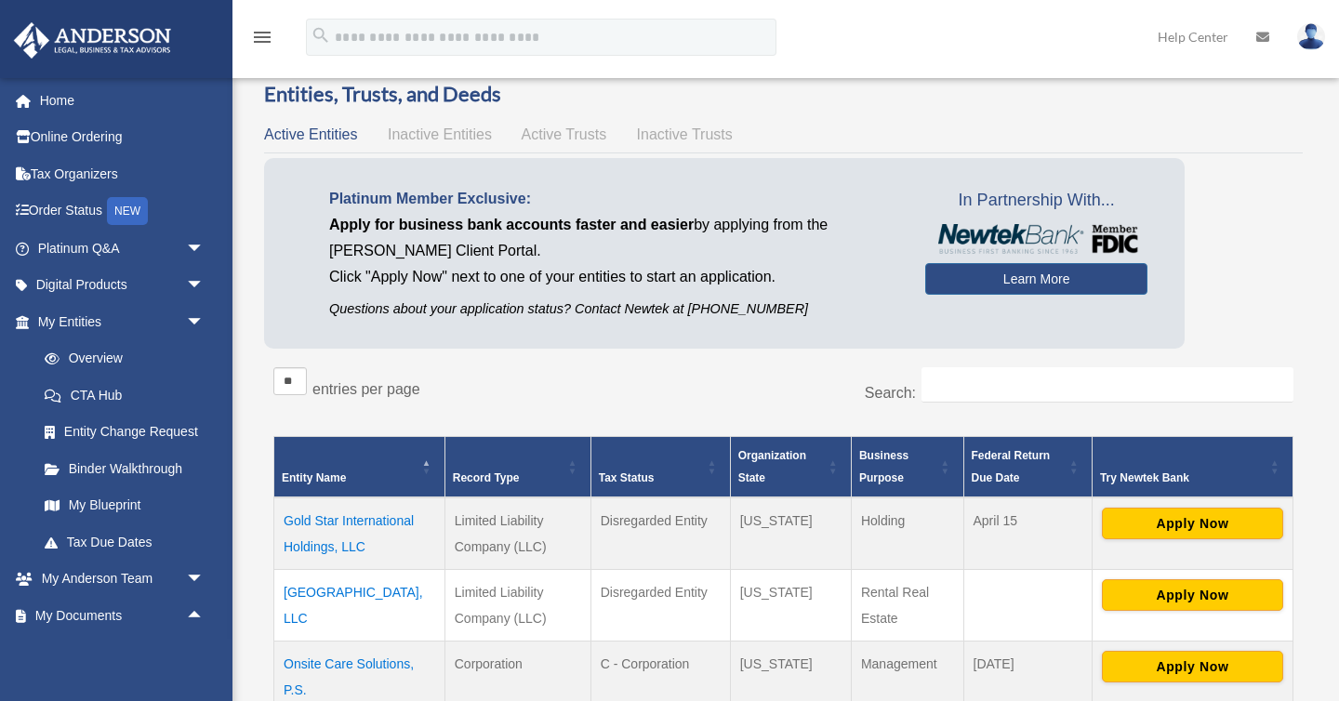
scroll to position [74, 0]
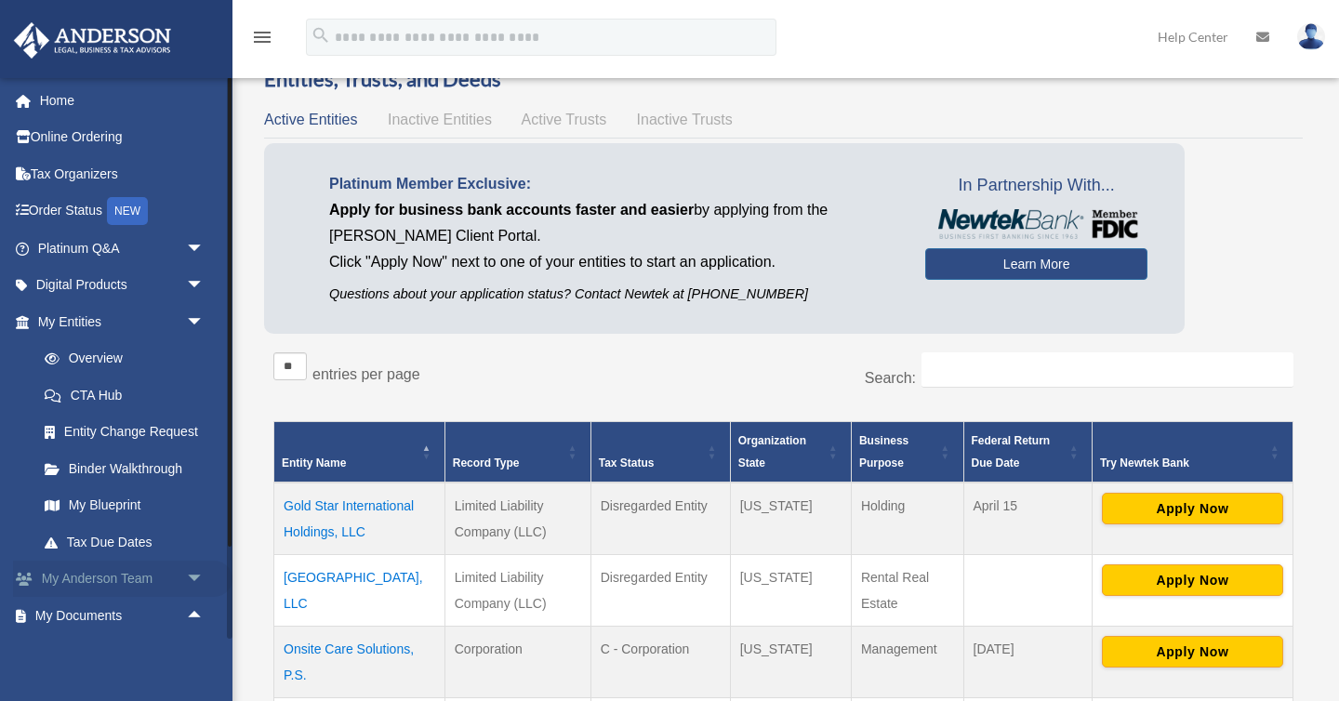
click at [194, 576] on span "arrow_drop_down" at bounding box center [204, 580] width 37 height 38
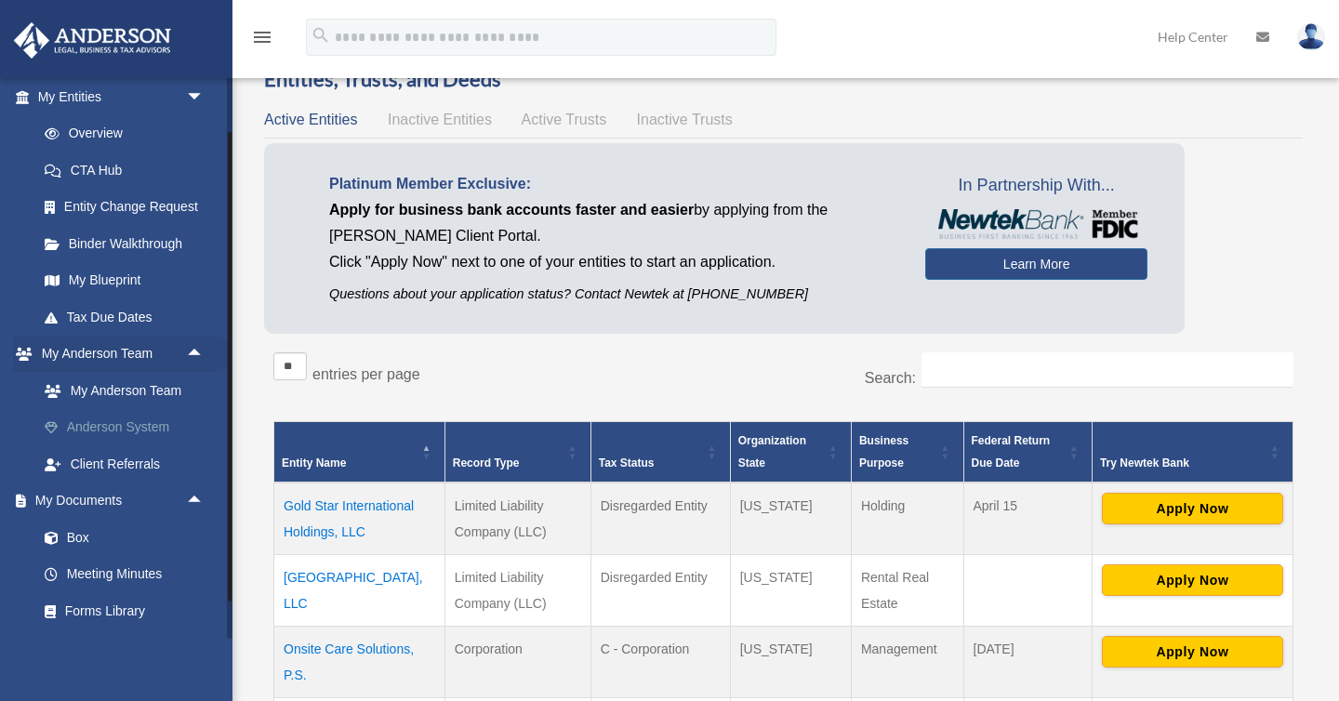
scroll to position [230, 0]
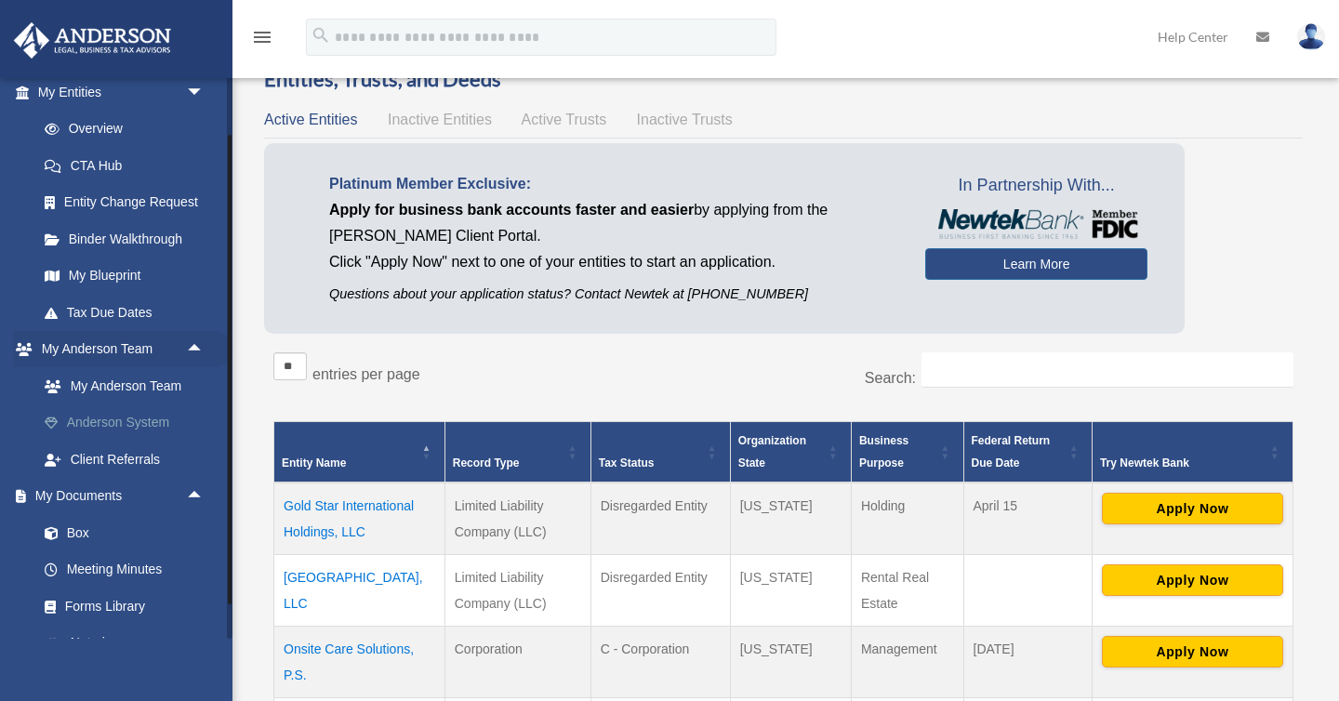
click at [159, 423] on link "Anderson System" at bounding box center [129, 422] width 206 height 37
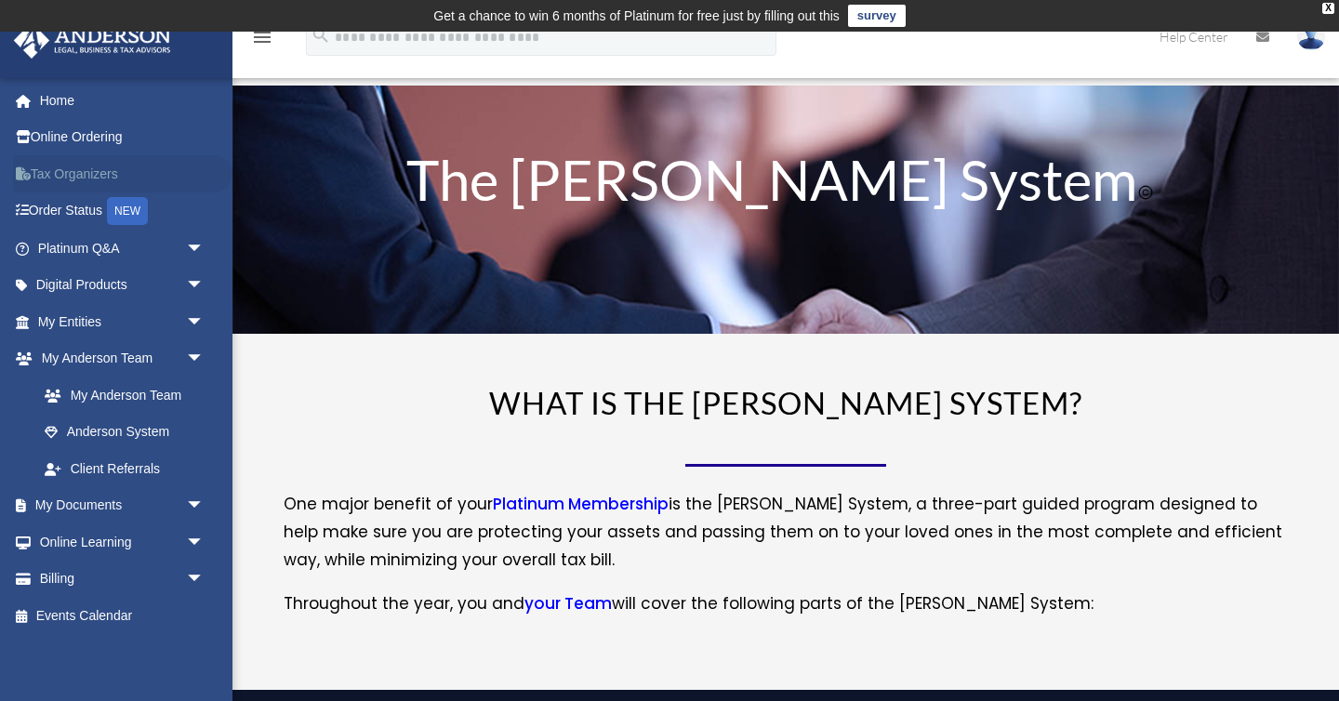
click at [71, 172] on link "Tax Organizers" at bounding box center [122, 173] width 219 height 37
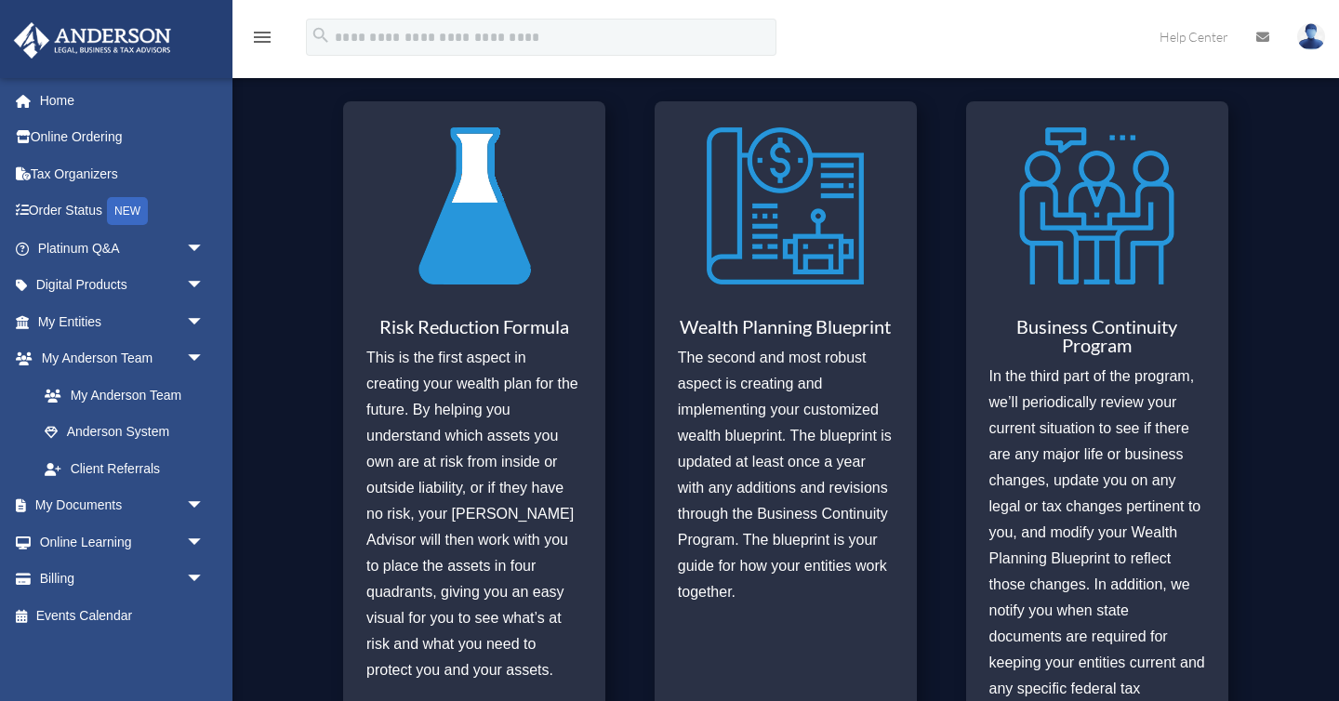
scroll to position [746, 0]
click at [192, 279] on span "arrow_drop_down" at bounding box center [204, 286] width 37 height 38
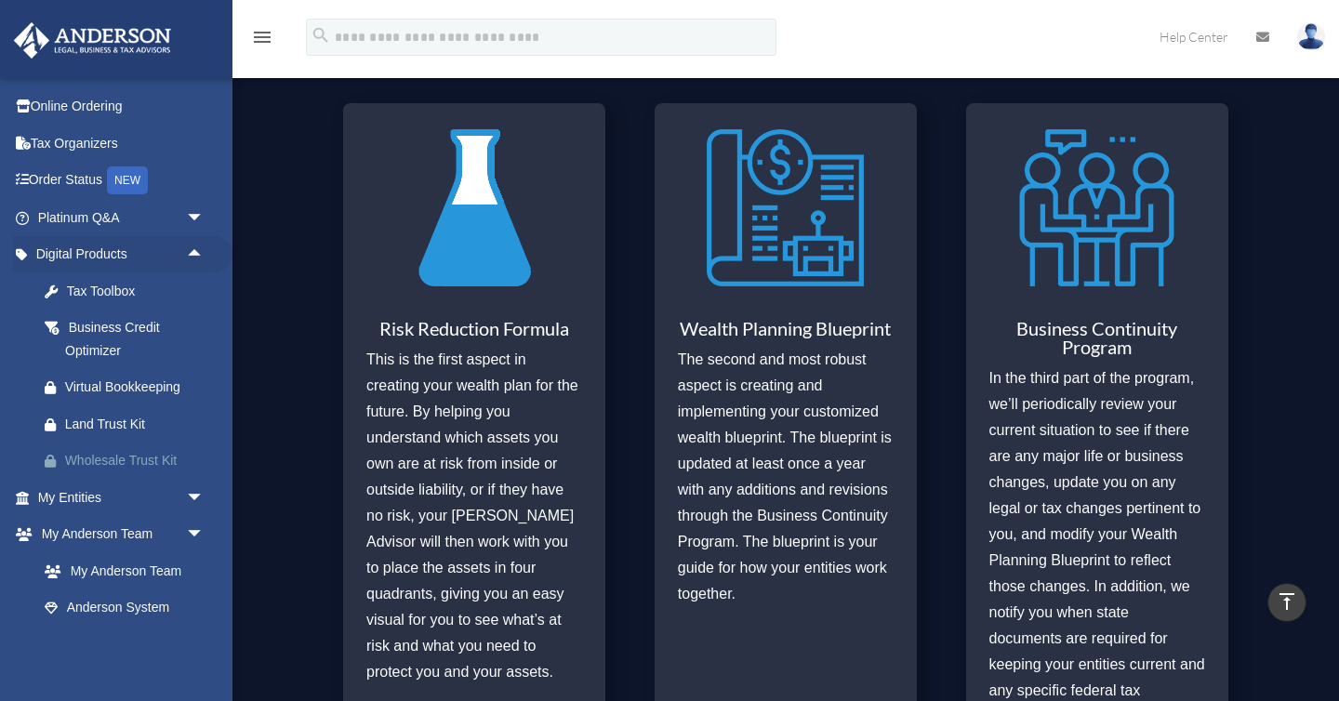
scroll to position [47, 0]
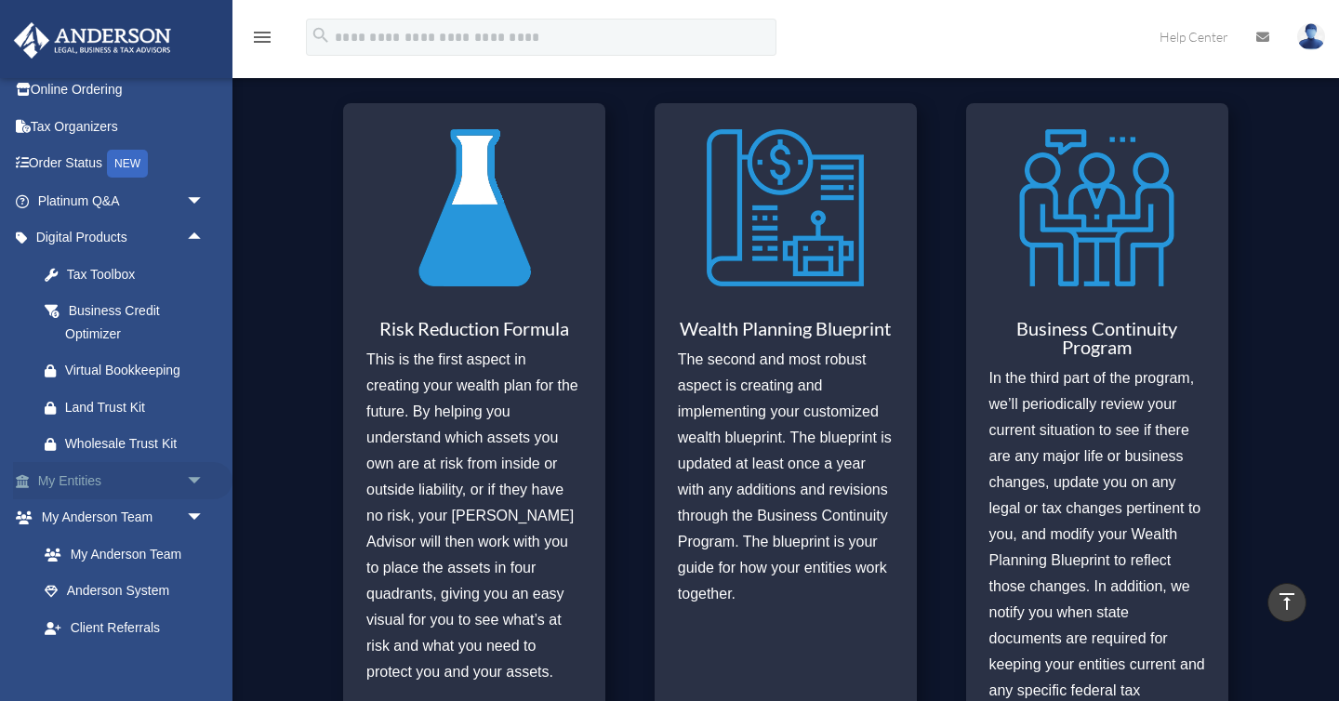
click at [199, 478] on span "arrow_drop_down" at bounding box center [204, 481] width 37 height 38
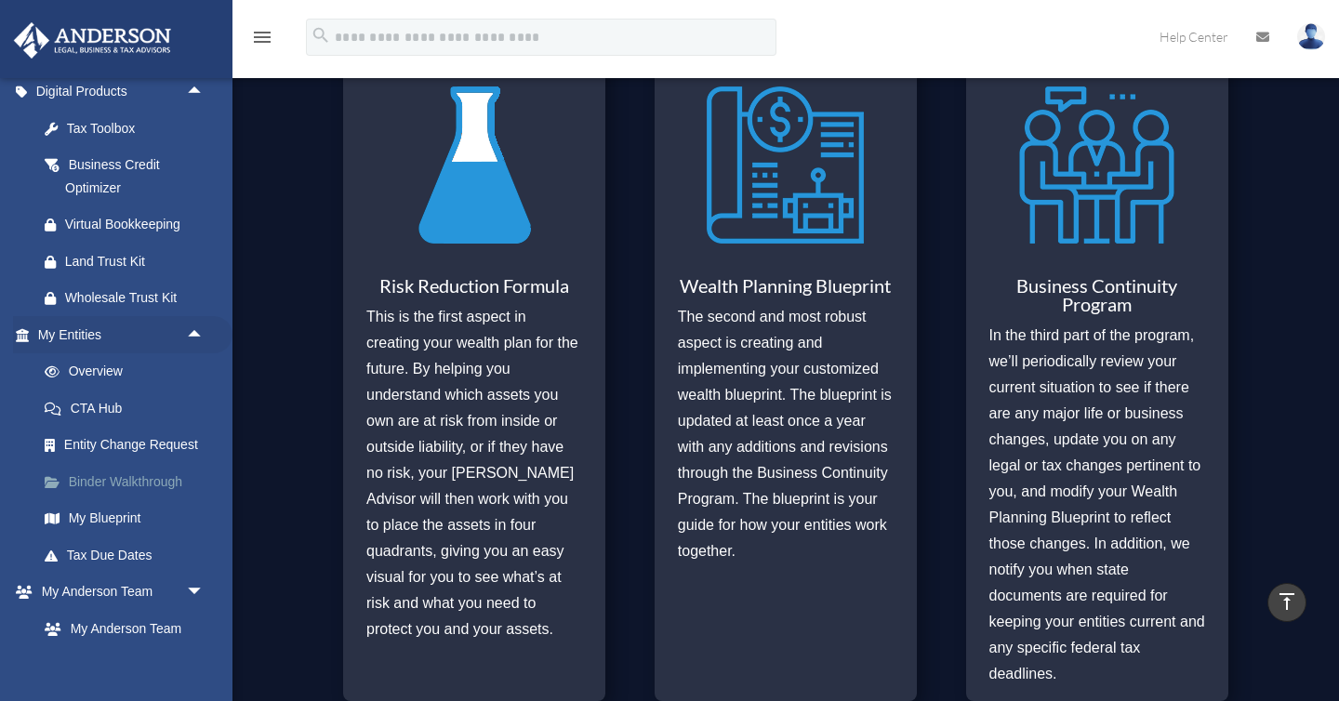
scroll to position [224, 0]
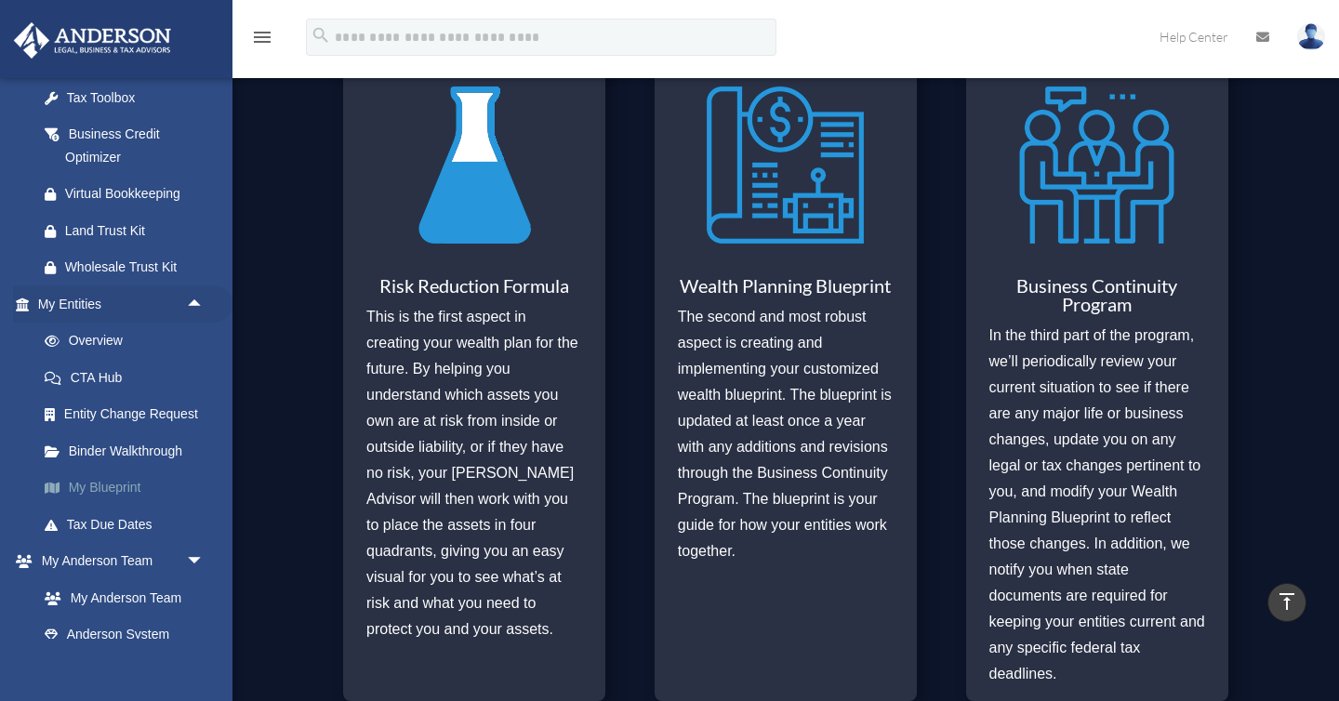
click at [132, 491] on link "My Blueprint" at bounding box center [129, 488] width 206 height 37
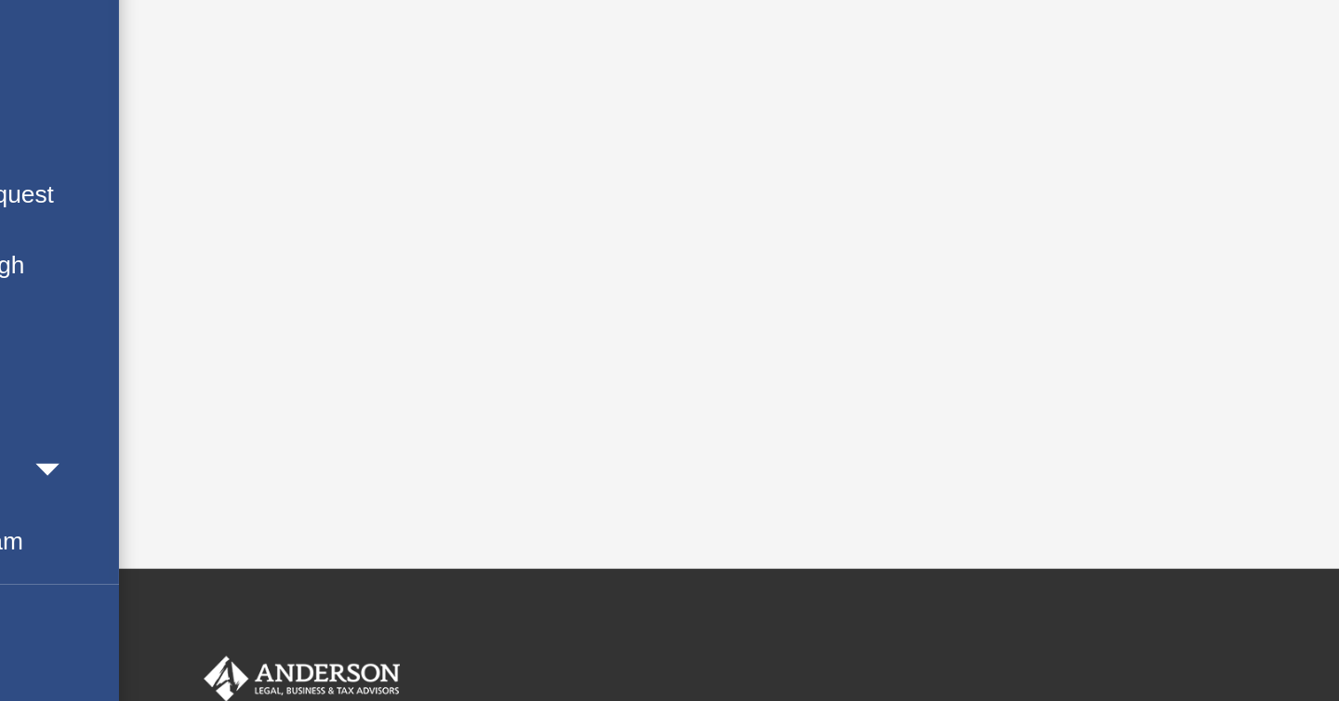
scroll to position [325, 0]
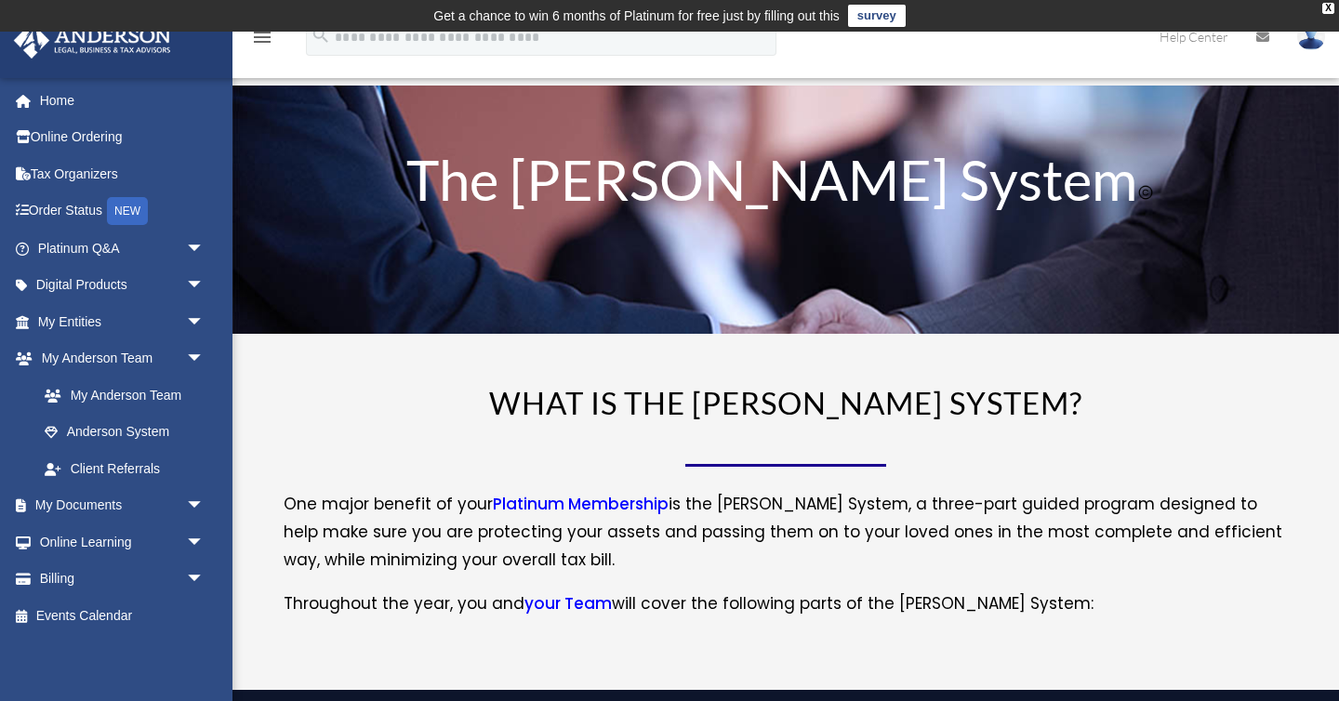
click at [1301, 41] on img at bounding box center [1311, 36] width 28 height 27
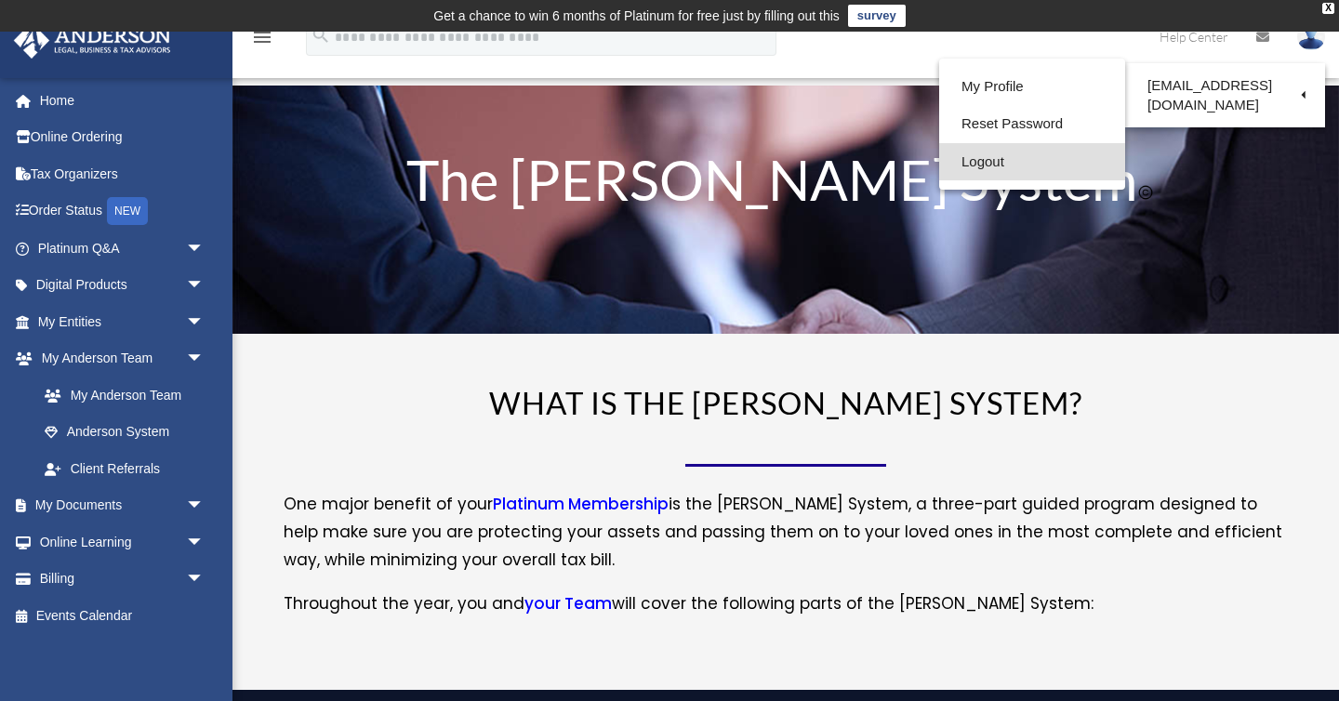
click at [1000, 158] on link "Logout" at bounding box center [1032, 162] width 186 height 38
